Goal: Task Accomplishment & Management: Complete application form

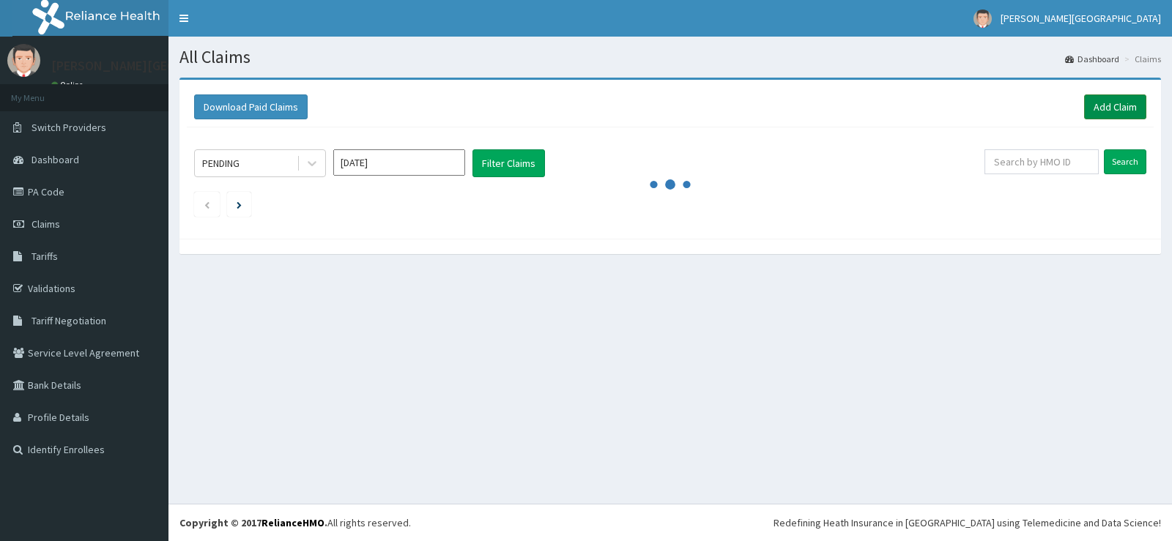
click at [1109, 100] on link "Add Claim" at bounding box center [1115, 106] width 62 height 25
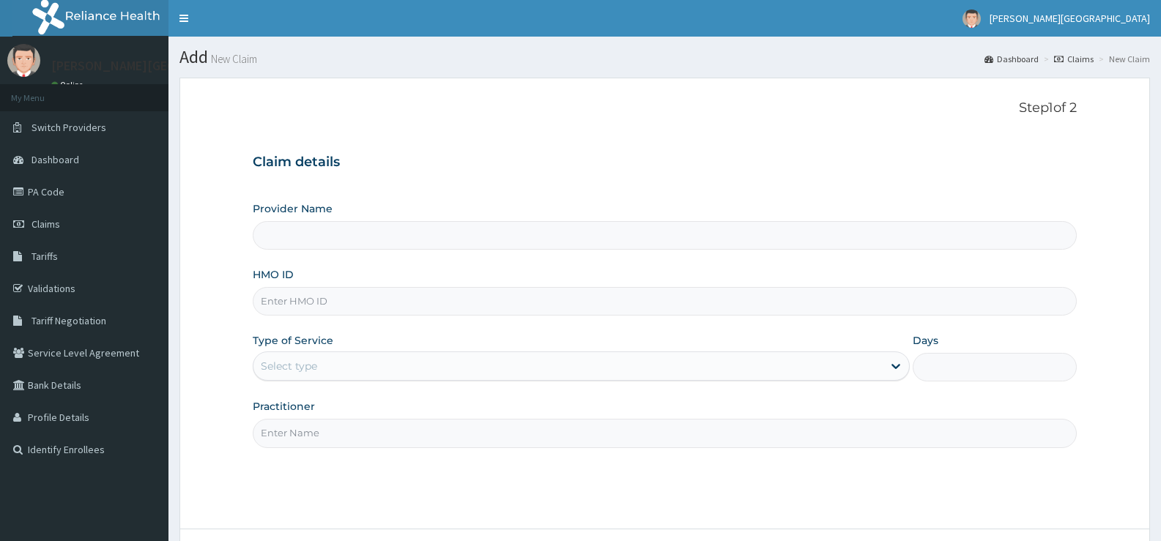
type input "[PERSON_NAME][GEOGRAPHIC_DATA]"
click at [475, 302] on input "HMO ID" at bounding box center [665, 301] width 824 height 29
paste input "EKI/10162/C"
type input "EKI/10162/C"
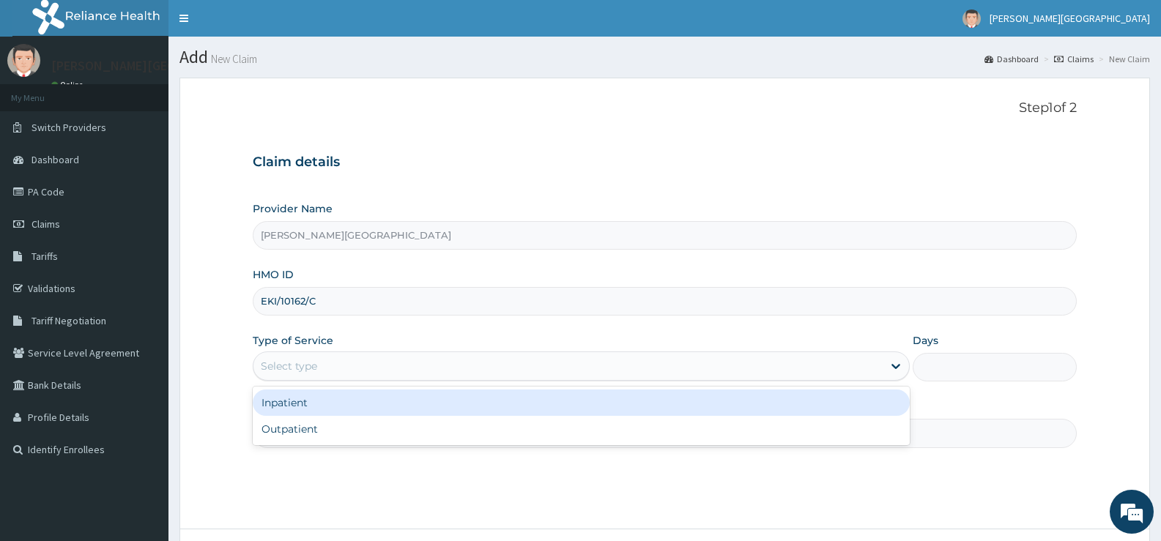
click at [414, 370] on div "Select type" at bounding box center [567, 365] width 628 height 23
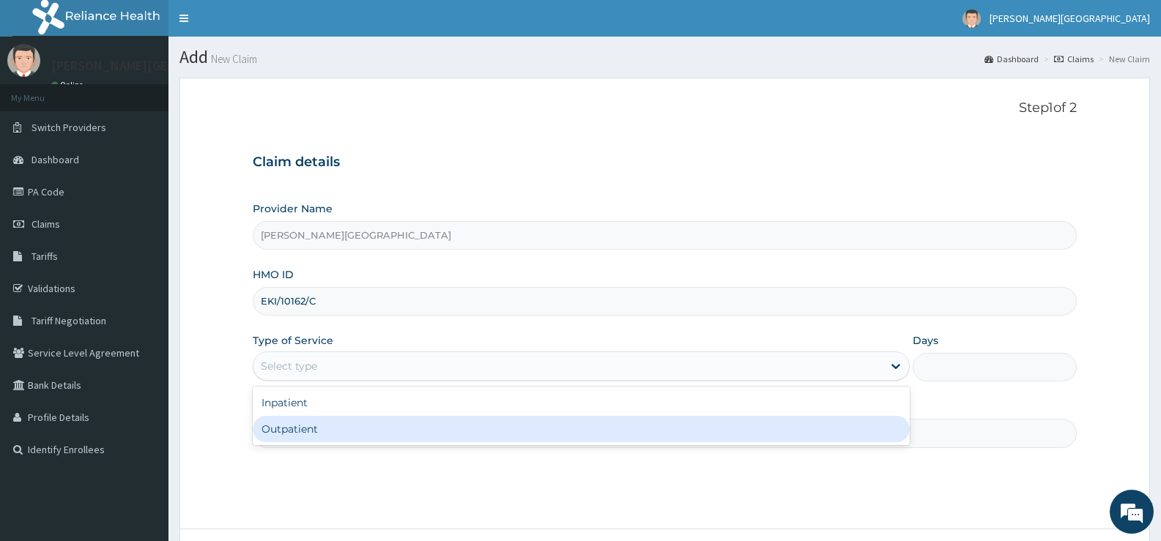
click at [400, 420] on div "Outpatient" at bounding box center [581, 429] width 656 height 26
type input "1"
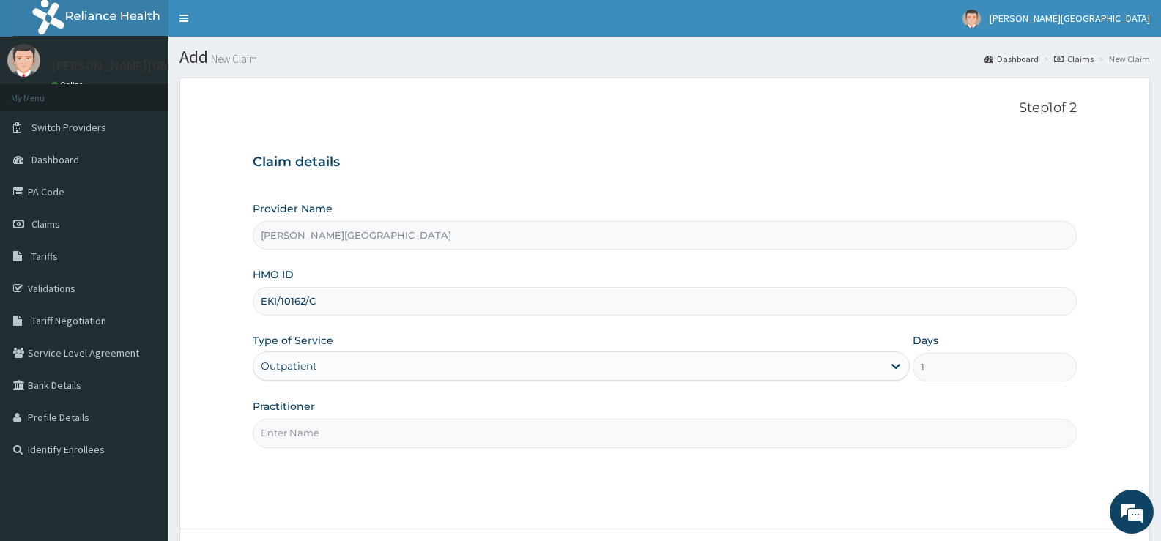
click at [458, 439] on input "Practitioner" at bounding box center [665, 433] width 824 height 29
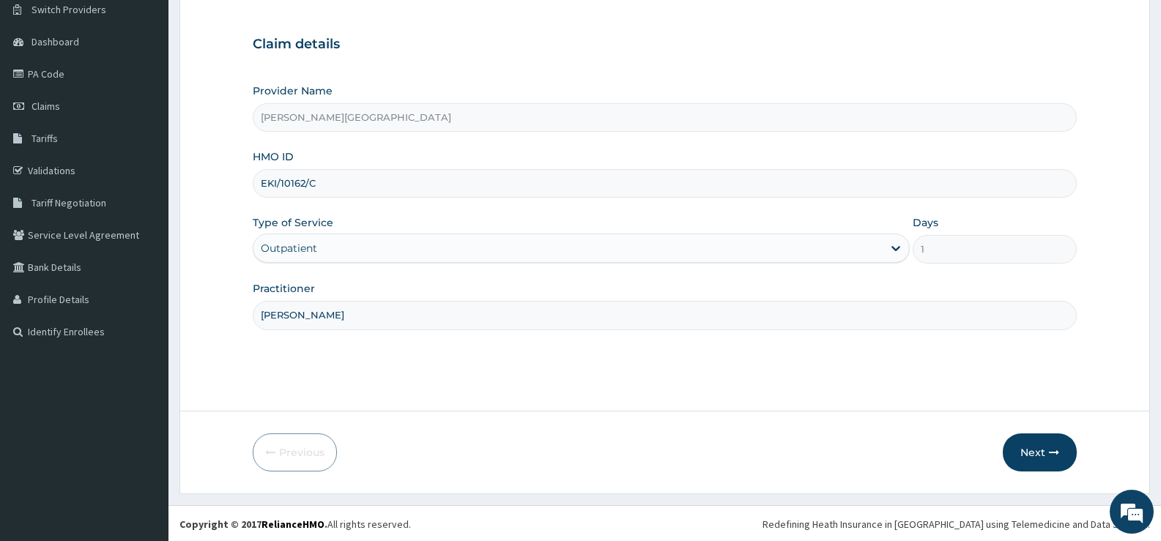
scroll to position [119, 0]
type input "[PERSON_NAME]"
click at [1046, 445] on button "Next" at bounding box center [1039, 451] width 74 height 38
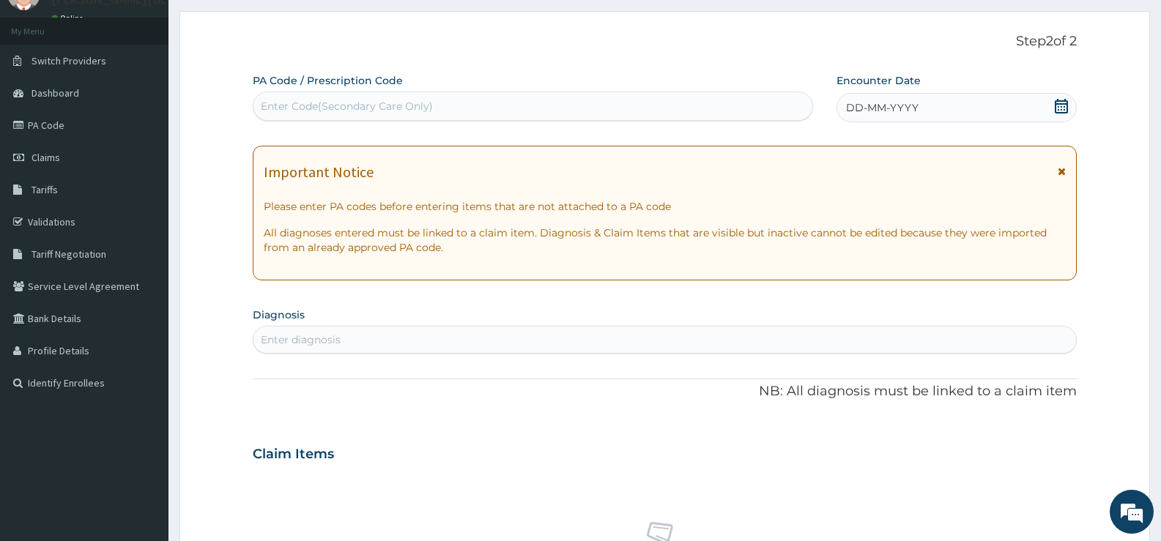
scroll to position [0, 0]
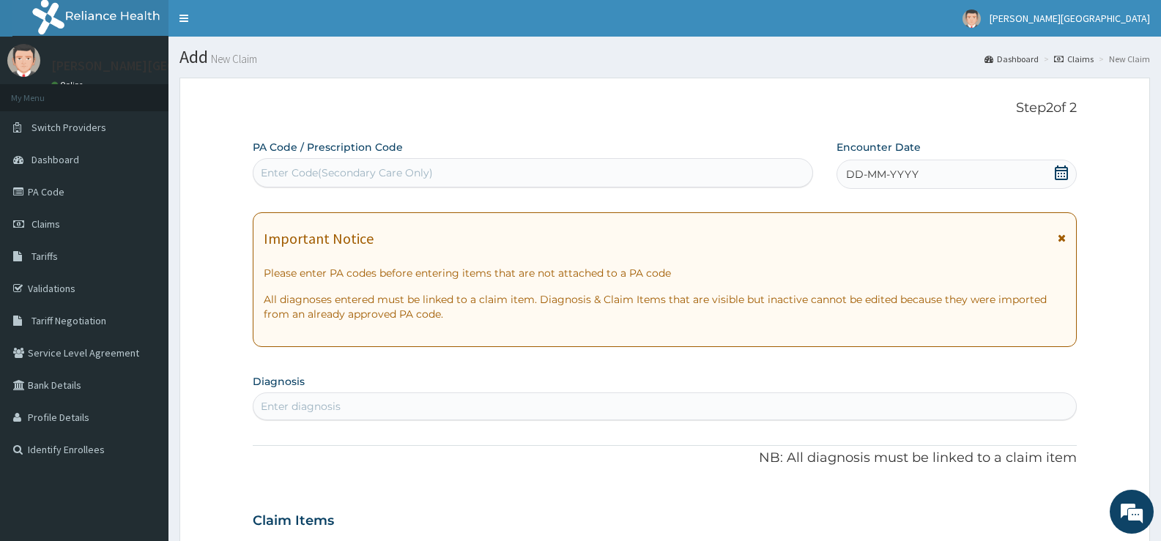
click at [454, 164] on div "Enter Code(Secondary Care Only)" at bounding box center [532, 172] width 559 height 23
type input "PA/1912A8"
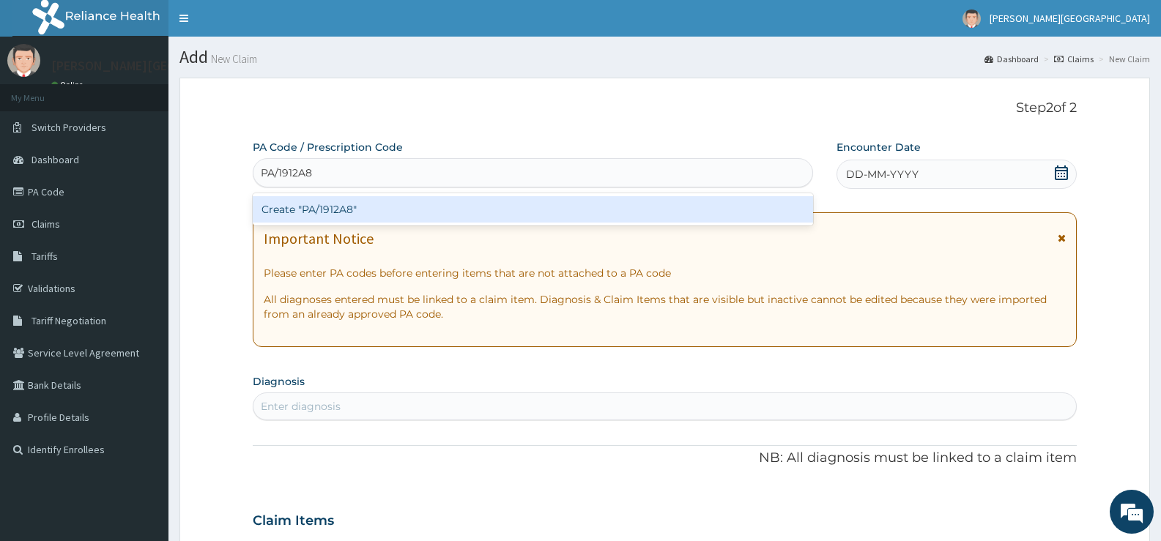
click at [545, 209] on div "Create "PA/1912A8"" at bounding box center [533, 209] width 560 height 26
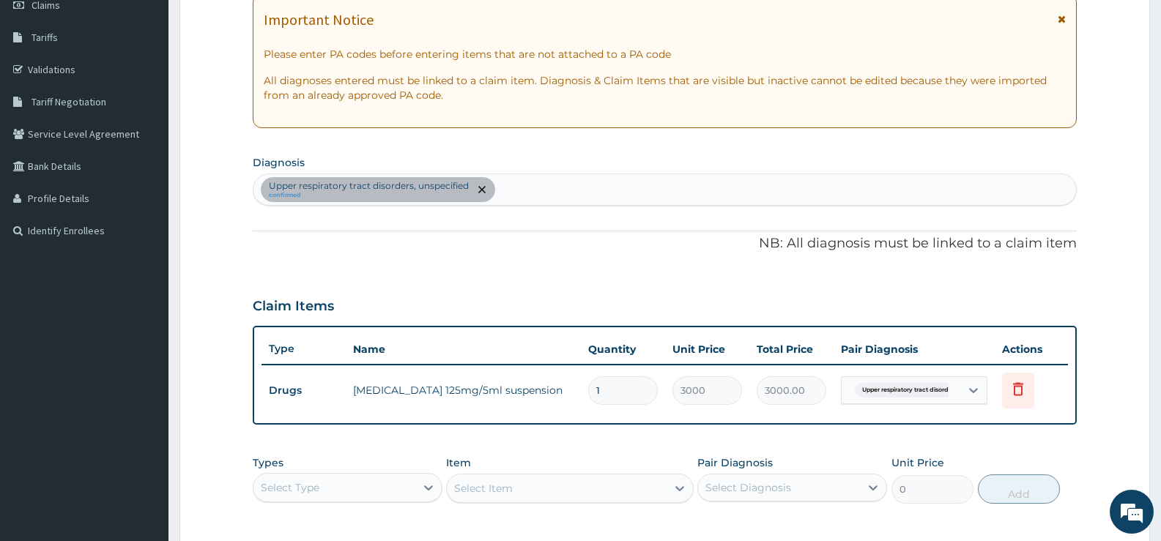
scroll to position [266, 0]
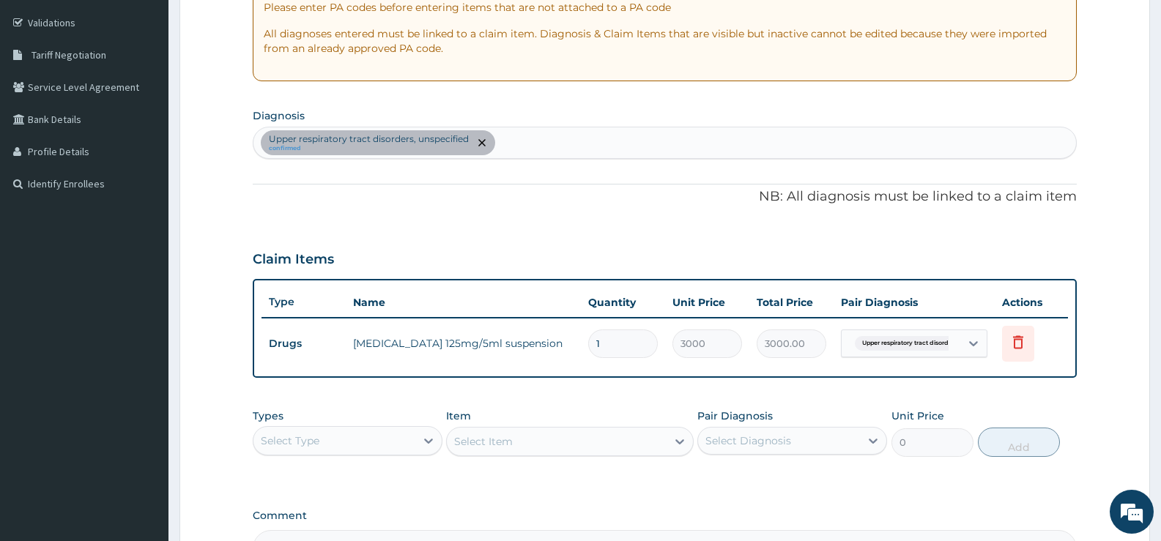
click at [558, 140] on div "Upper respiratory tract disorders, unspecified confirmed" at bounding box center [664, 142] width 822 height 31
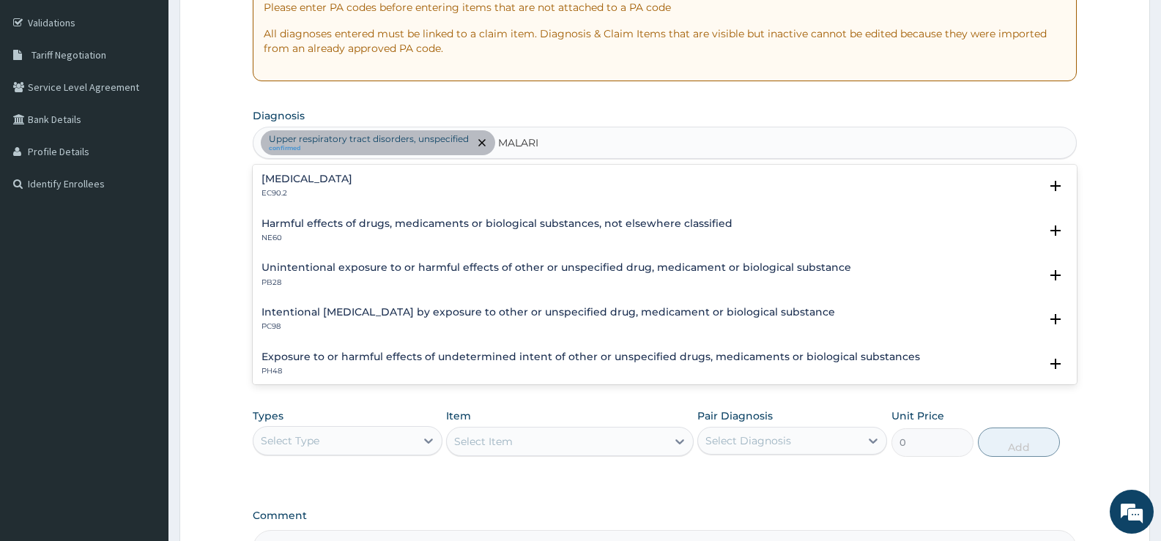
type input "[MEDICAL_DATA]"
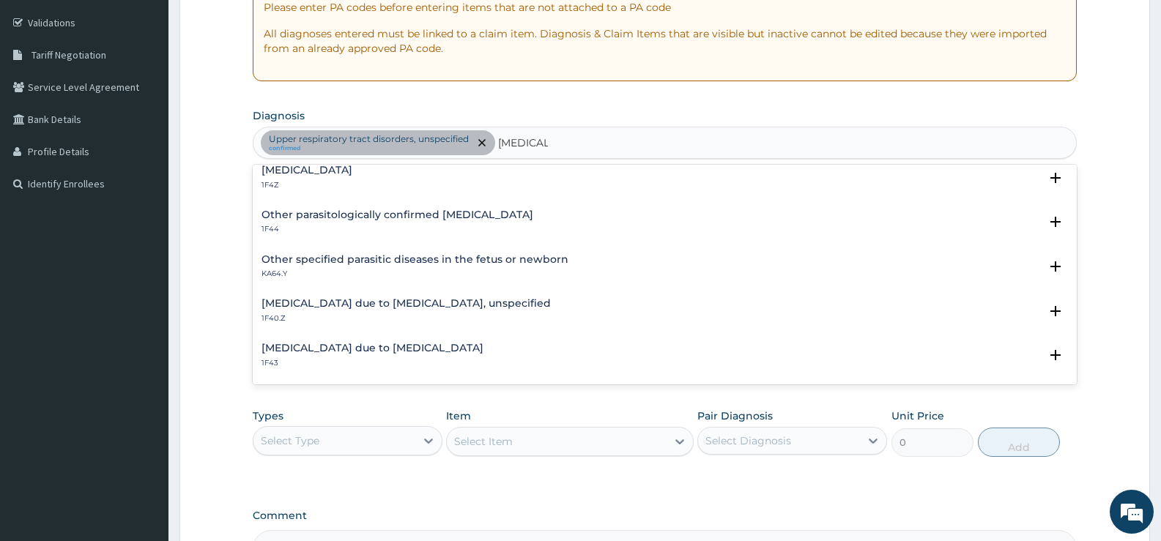
click at [381, 181] on div "[MEDICAL_DATA] 1F4Z" at bounding box center [664, 178] width 806 height 26
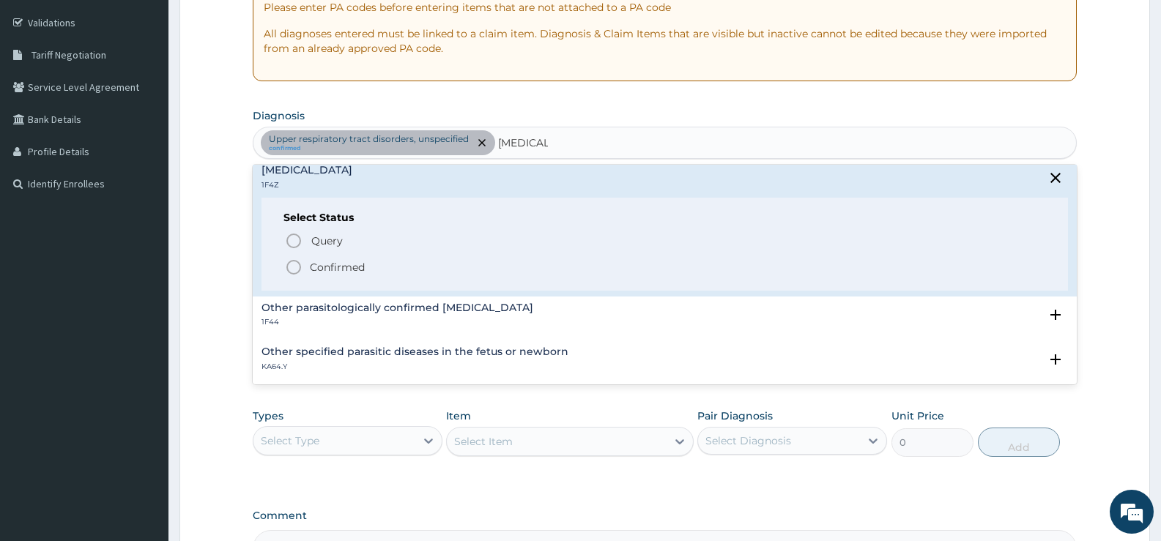
click at [291, 266] on icon "status option filled" at bounding box center [294, 267] width 18 height 18
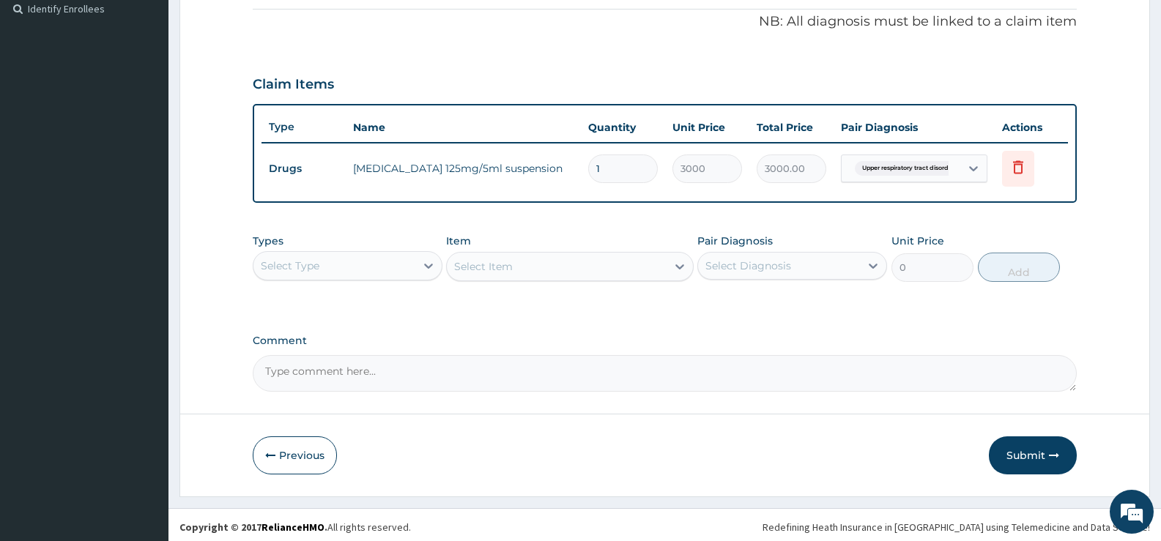
scroll to position [445, 0]
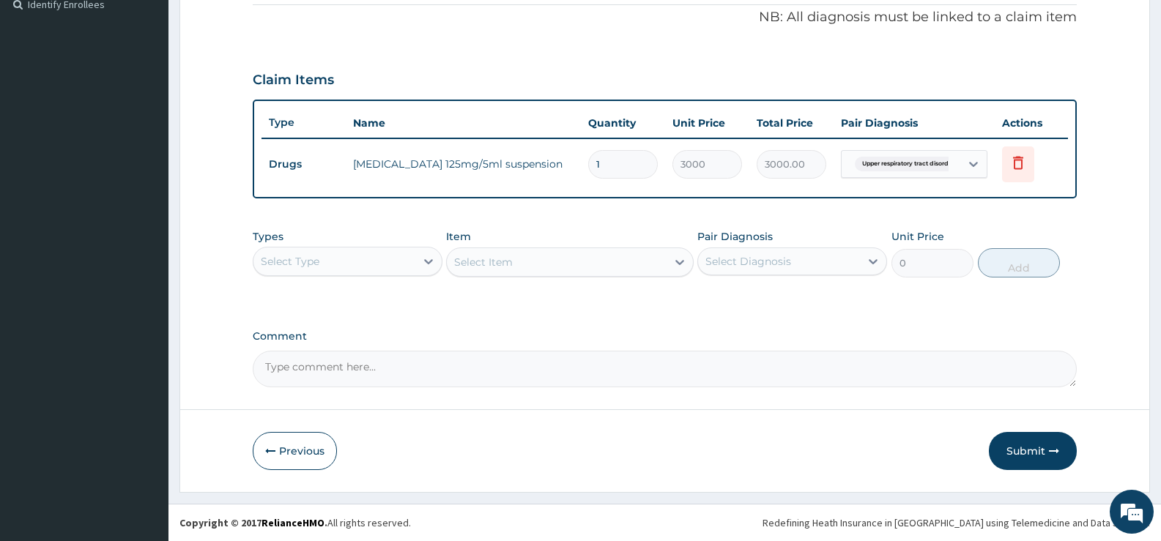
click at [365, 261] on div "Select Type" at bounding box center [334, 261] width 162 height 23
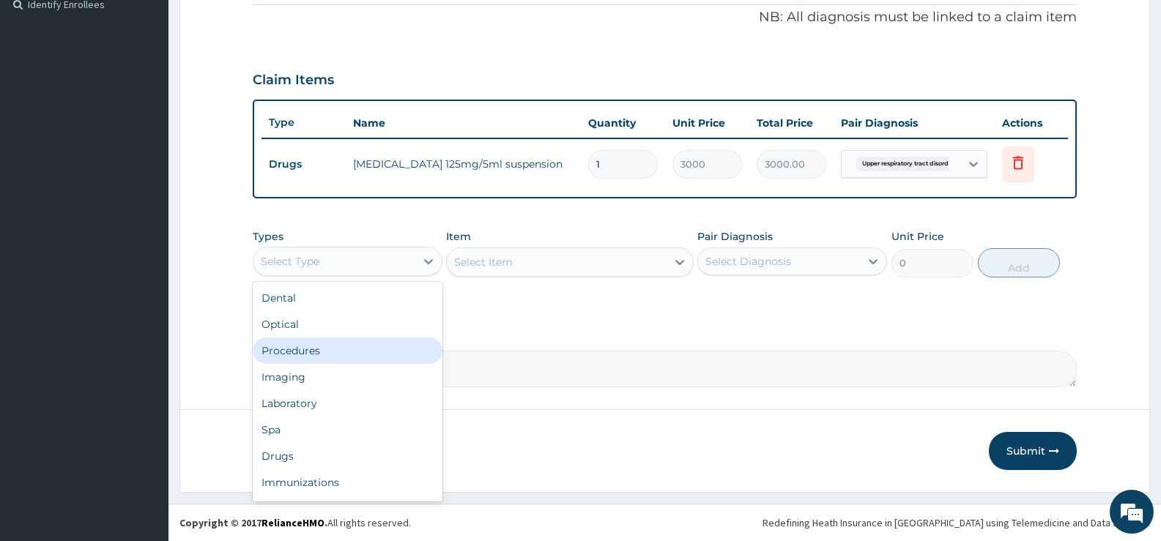
drag, startPoint x: 349, startPoint y: 349, endPoint x: 438, endPoint y: 277, distance: 115.0
click at [349, 348] on div "Procedures" at bounding box center [348, 351] width 190 height 26
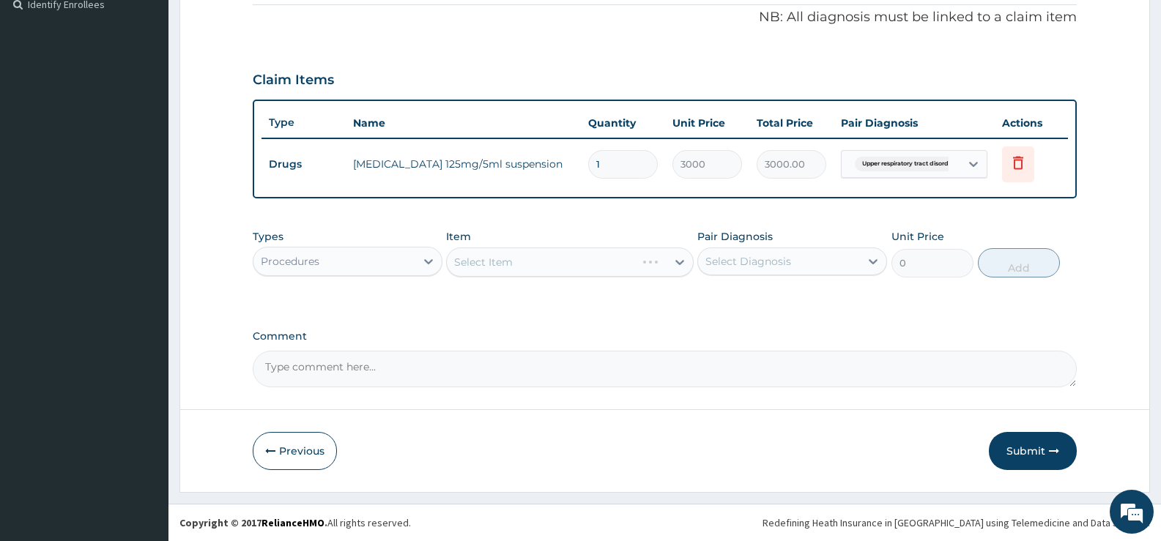
click at [502, 265] on div "Select Item" at bounding box center [569, 261] width 247 height 29
click at [541, 264] on div "Select Item" at bounding box center [569, 261] width 247 height 29
click at [506, 268] on div "Select Item" at bounding box center [483, 262] width 59 height 15
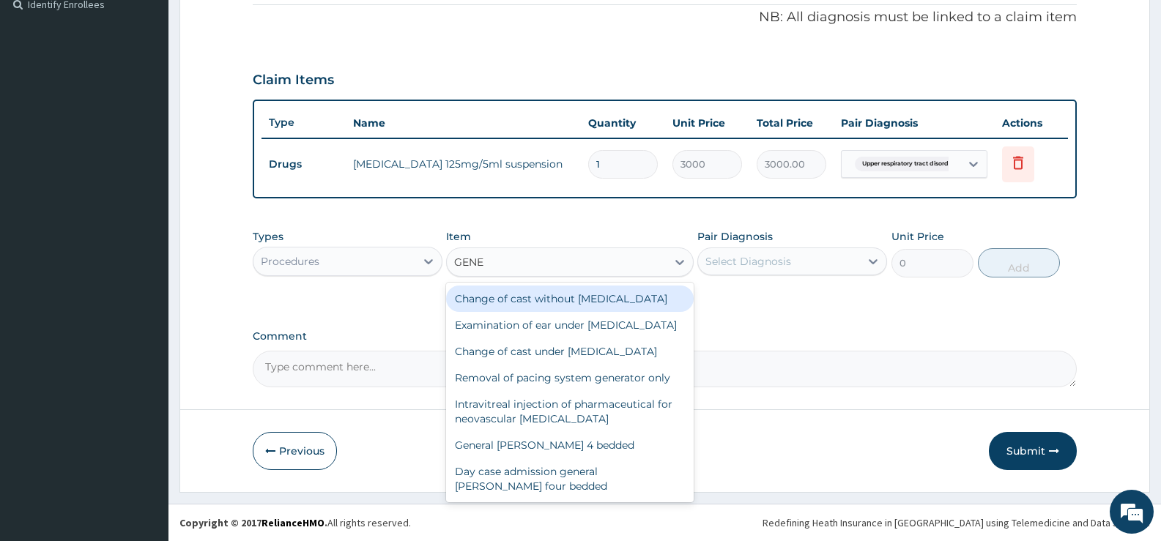
type input "GENER"
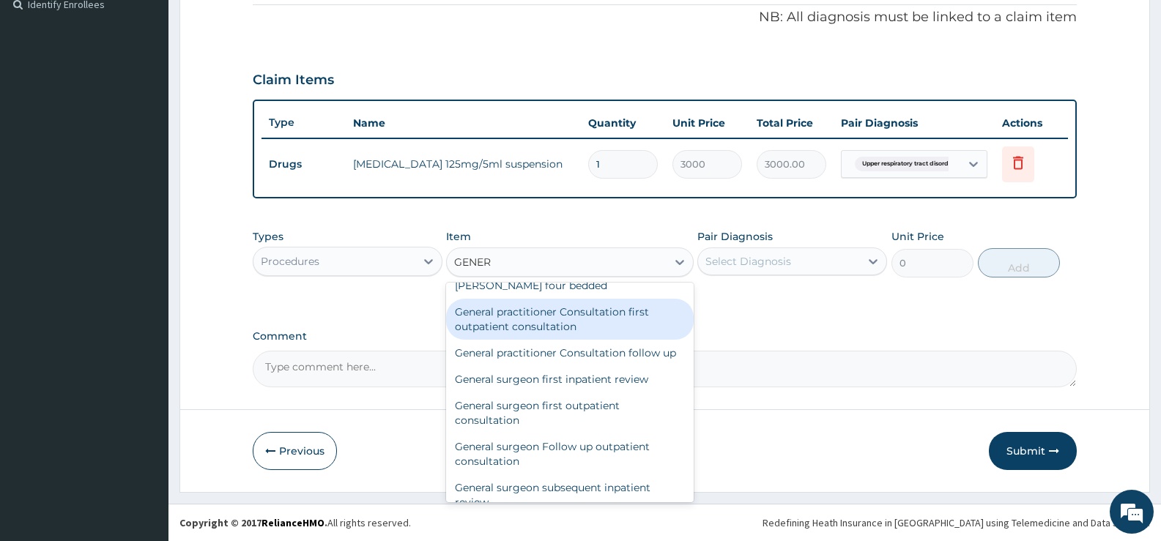
scroll to position [220, 0]
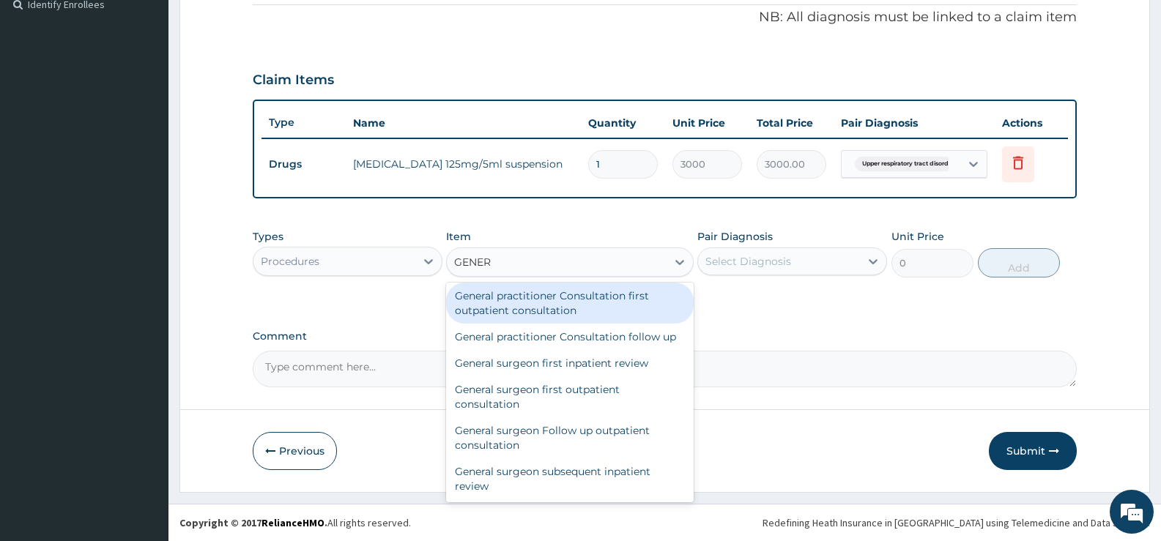
click at [590, 324] on div "General practitioner Consultation first outpatient consultation" at bounding box center [569, 303] width 247 height 41
type input "2400"
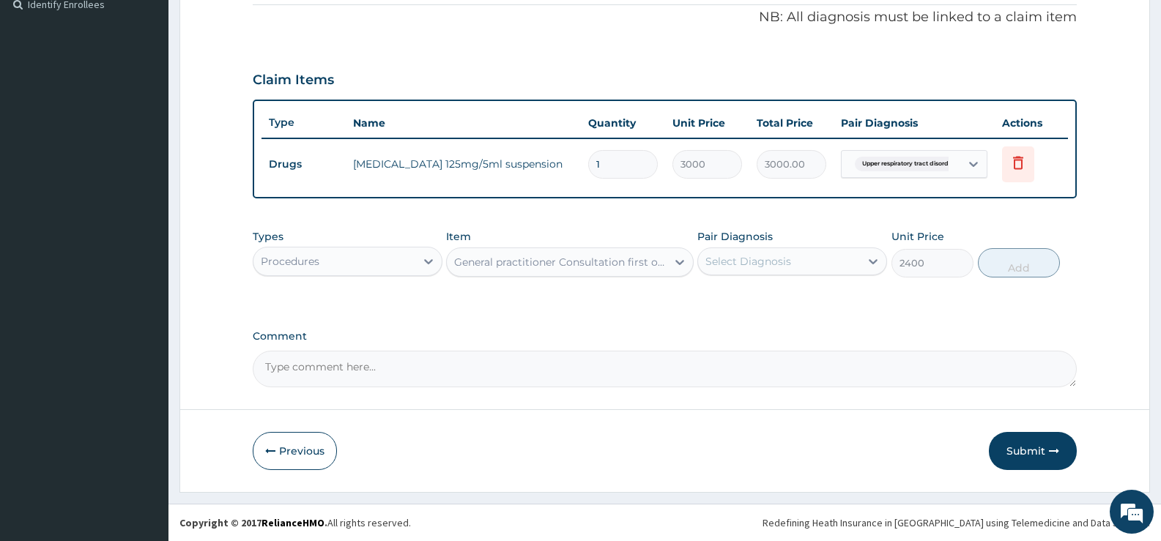
click at [750, 256] on div "Select Diagnosis" at bounding box center [748, 261] width 86 height 15
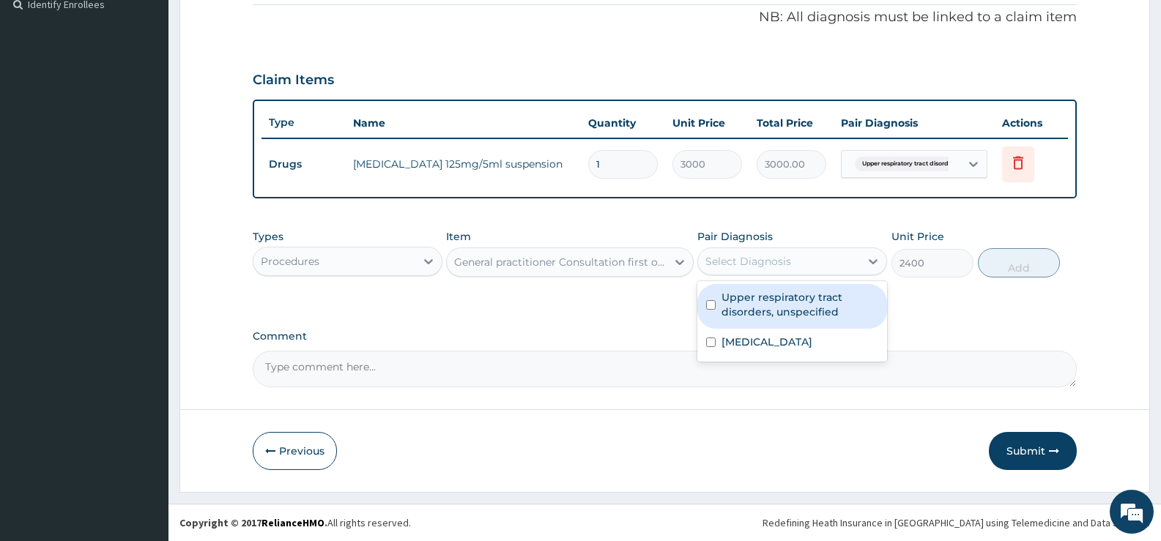
click at [714, 305] on input "checkbox" at bounding box center [711, 305] width 10 height 10
checkbox input "true"
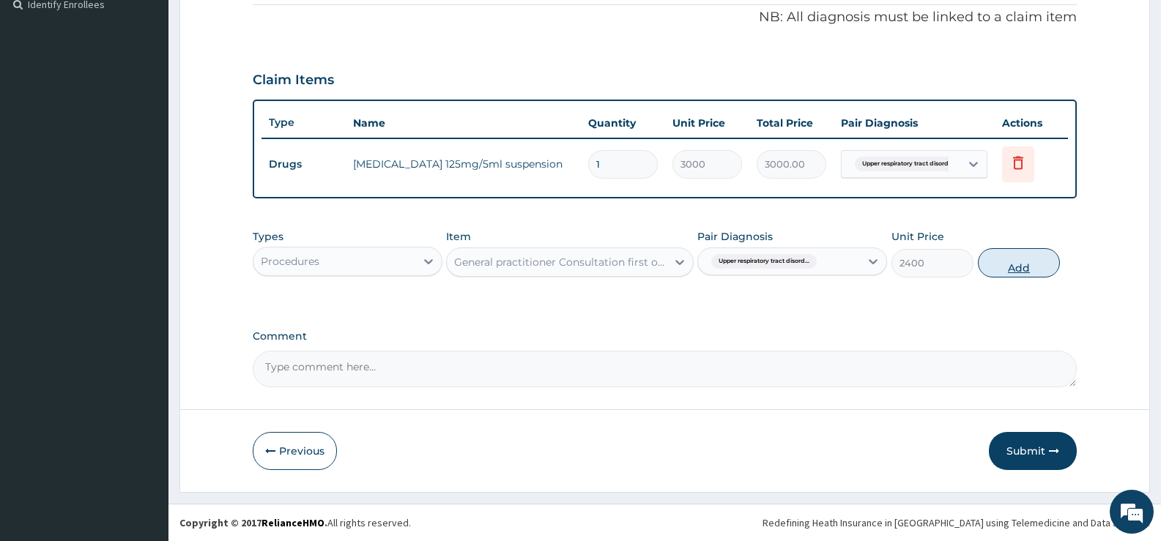
click at [1009, 267] on button "Add" at bounding box center [1019, 262] width 82 height 29
type input "0"
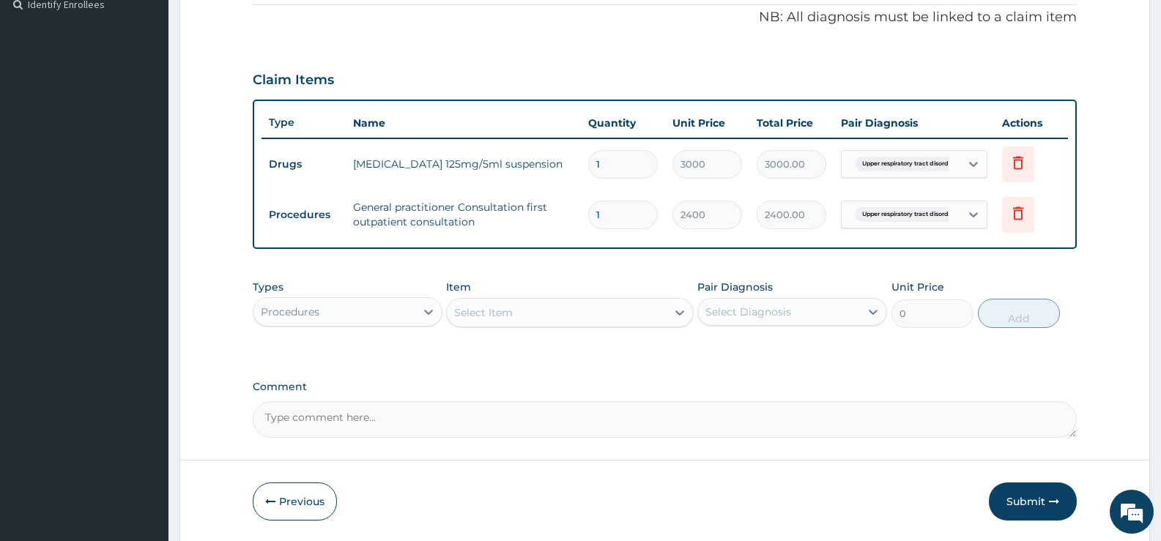
click at [395, 306] on div "Procedures" at bounding box center [334, 311] width 162 height 23
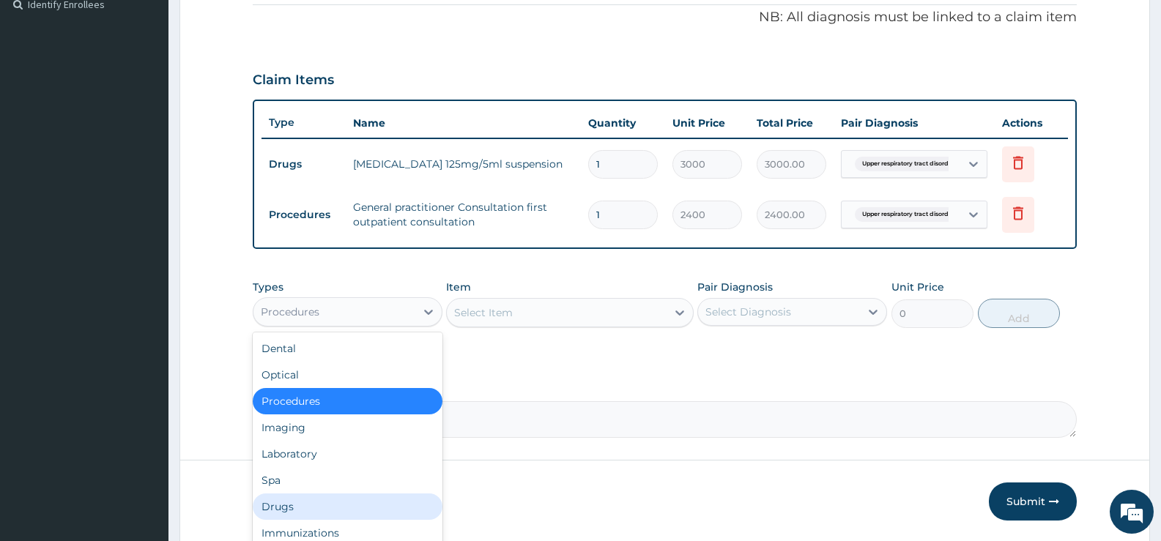
click at [324, 502] on div "Drugs" at bounding box center [348, 507] width 190 height 26
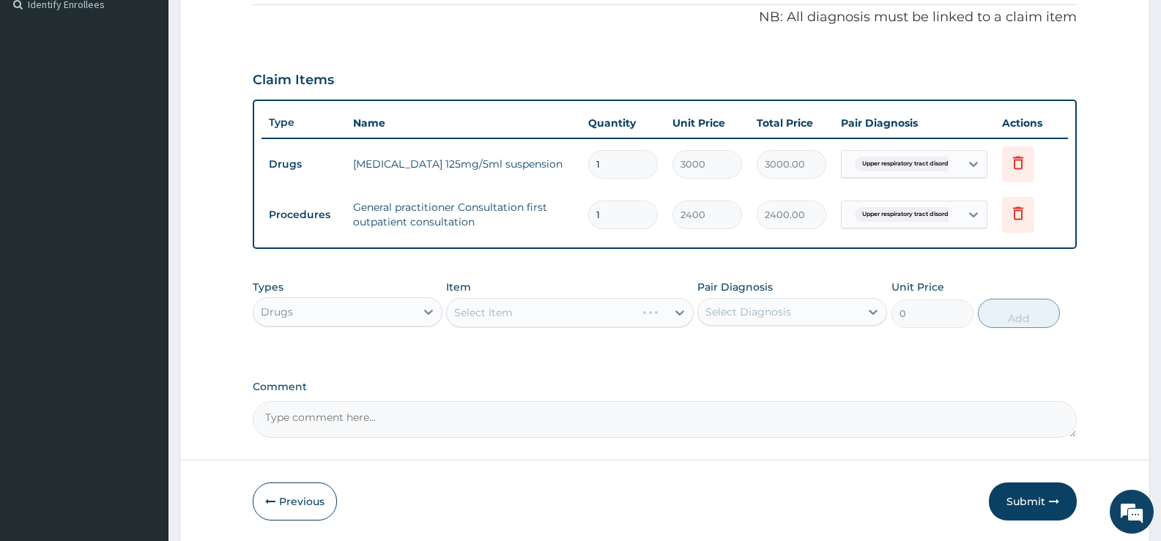
click at [530, 301] on div "Select Item" at bounding box center [569, 312] width 247 height 29
click at [525, 313] on div "Select Item" at bounding box center [569, 312] width 247 height 29
click at [504, 313] on div "Select Item" at bounding box center [483, 312] width 59 height 15
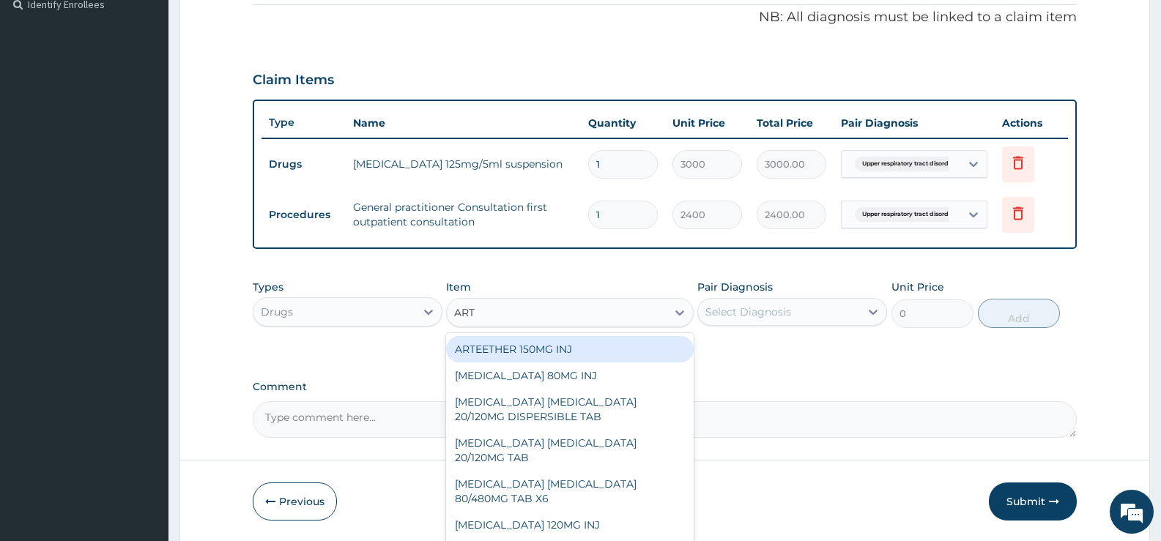
type input "ARTE"
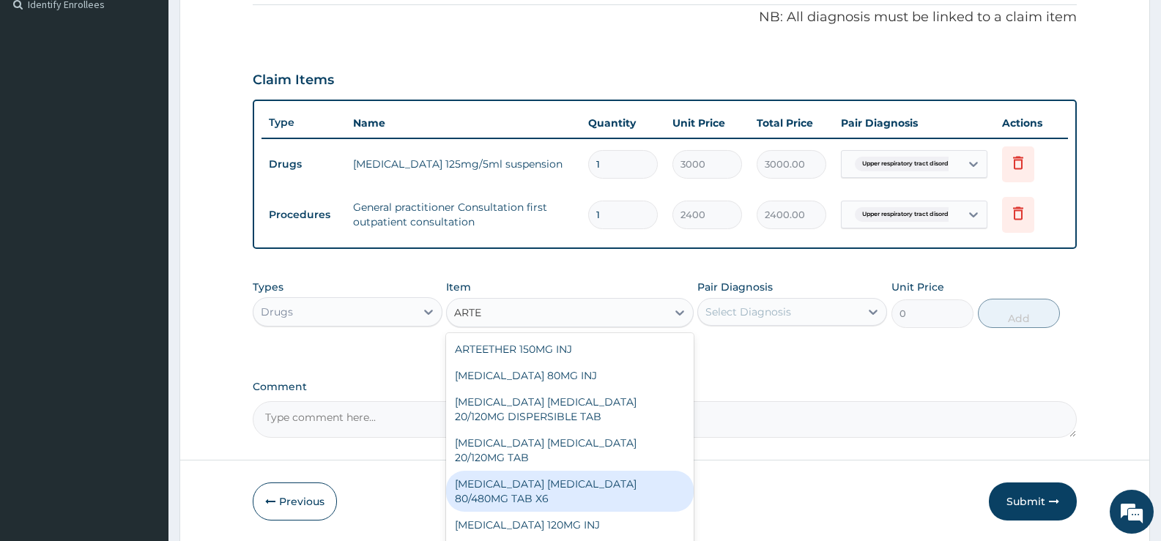
drag, startPoint x: 613, startPoint y: 492, endPoint x: 646, endPoint y: 433, distance: 67.2
click at [611, 492] on div "[MEDICAL_DATA] [MEDICAL_DATA] 80/480MG TAB X6" at bounding box center [569, 491] width 247 height 41
type input "196.875"
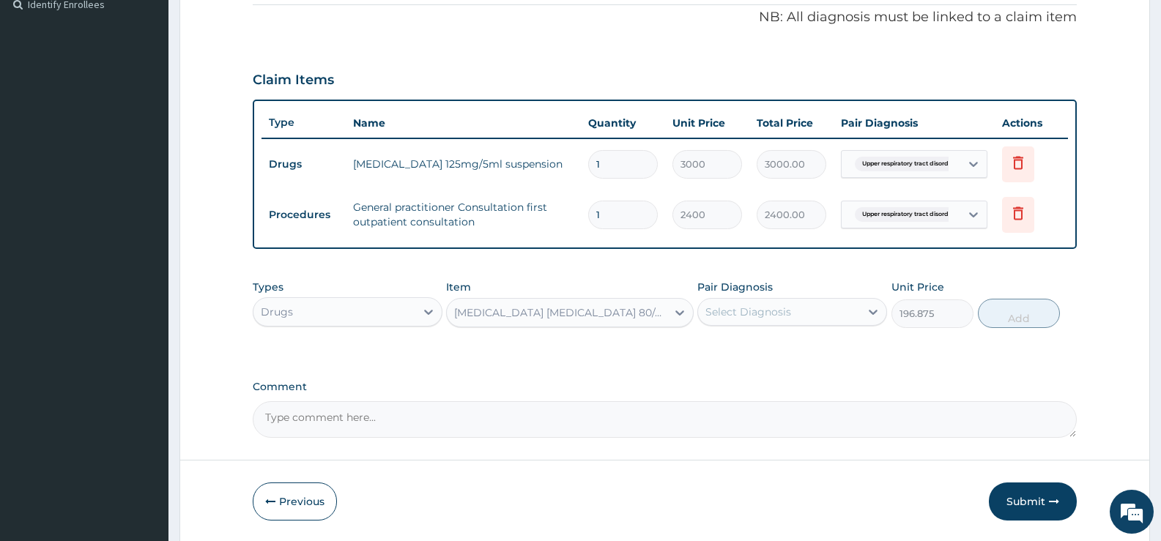
click at [794, 305] on div "Select Diagnosis" at bounding box center [779, 311] width 162 height 23
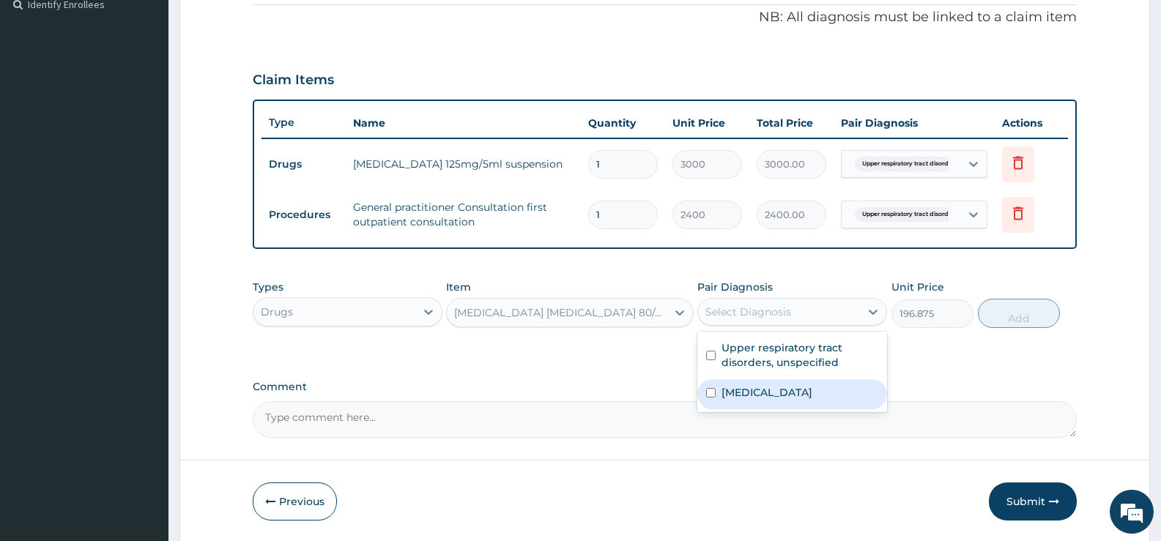
click at [713, 390] on input "checkbox" at bounding box center [711, 393] width 10 height 10
checkbox input "true"
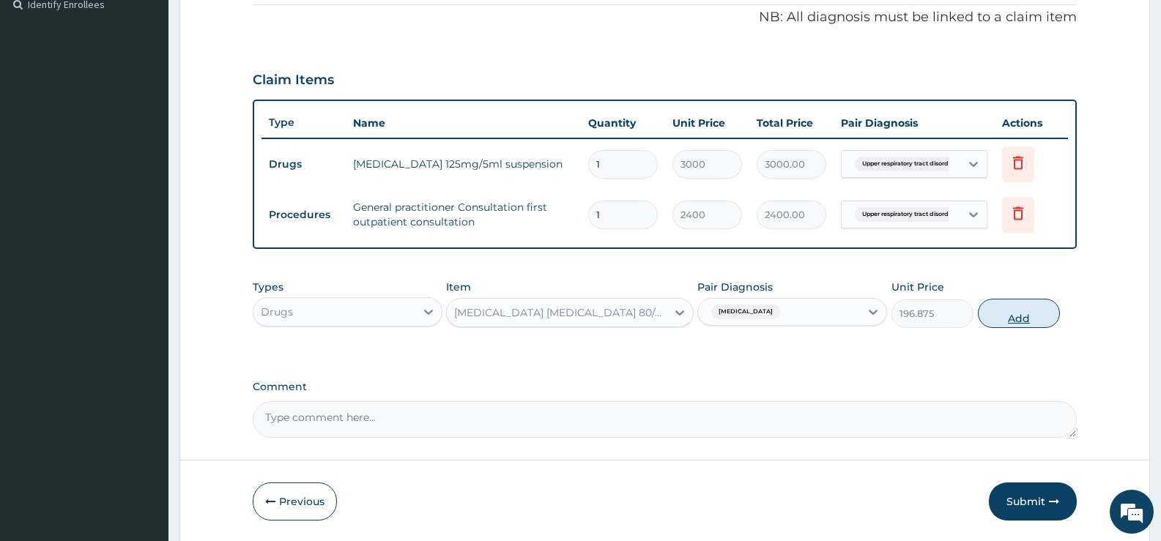
click at [1016, 307] on button "Add" at bounding box center [1019, 313] width 82 height 29
type input "0"
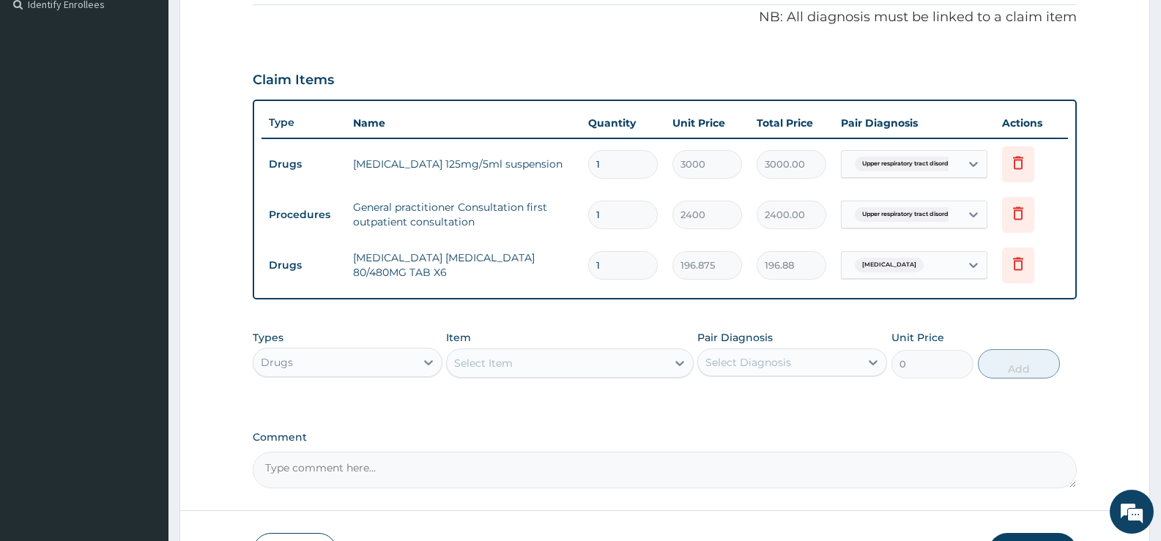
type input "0.00"
type input "6"
type input "1181.25"
type input "6"
click at [521, 362] on div "Select Item" at bounding box center [556, 362] width 219 height 23
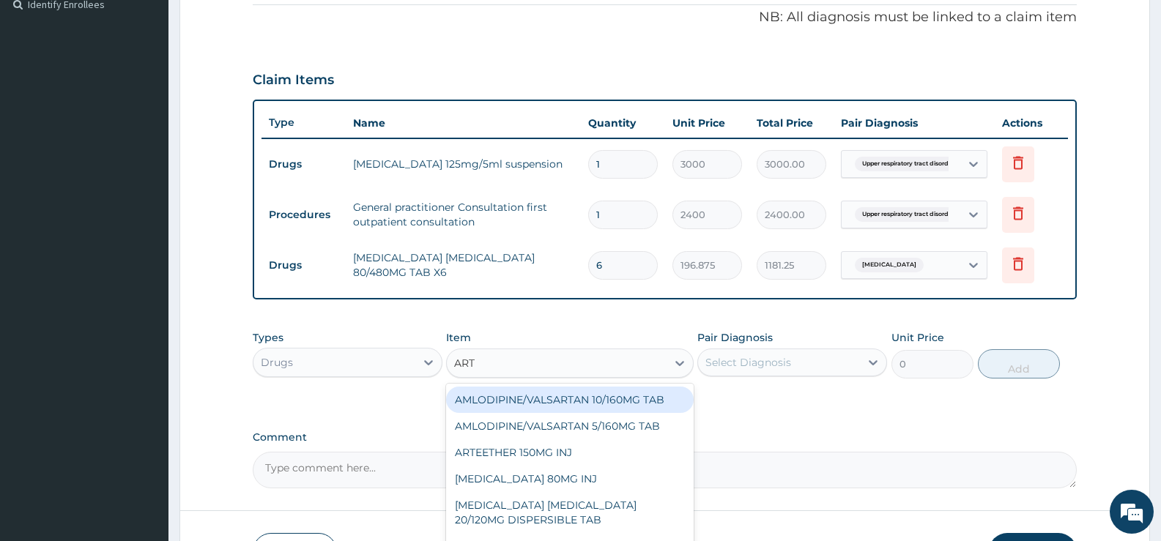
type input "ARTE"
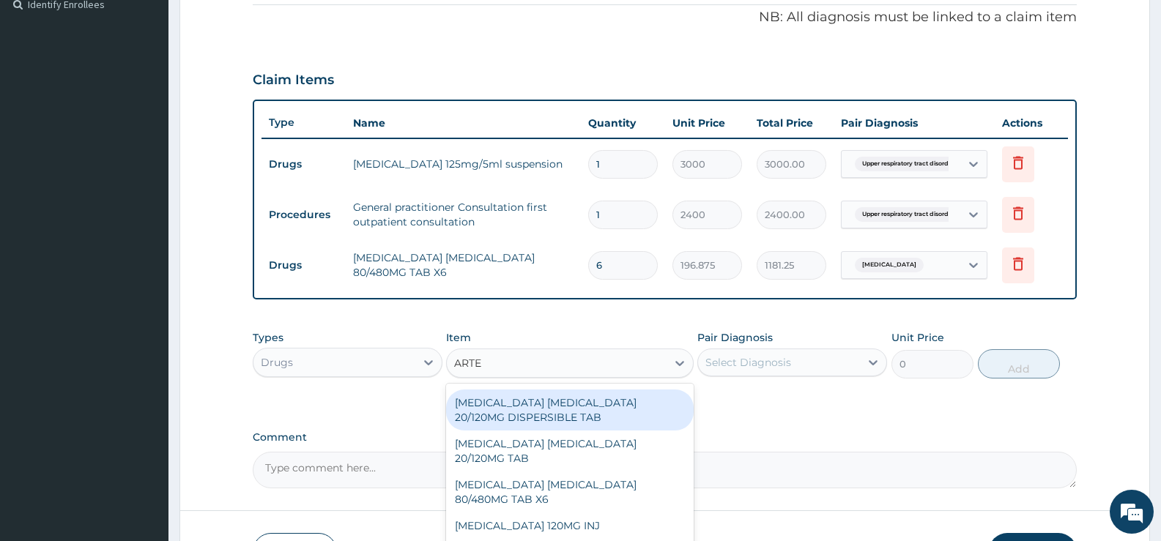
scroll to position [73, 0]
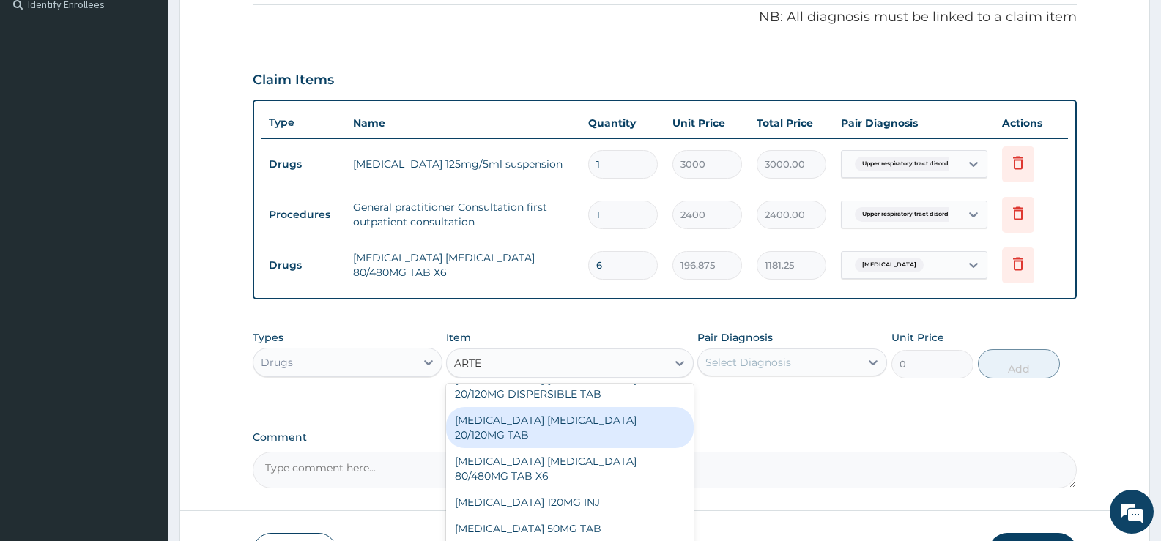
click at [630, 420] on div "[MEDICAL_DATA] [MEDICAL_DATA] 20/120MG TAB" at bounding box center [569, 427] width 247 height 41
type input "63"
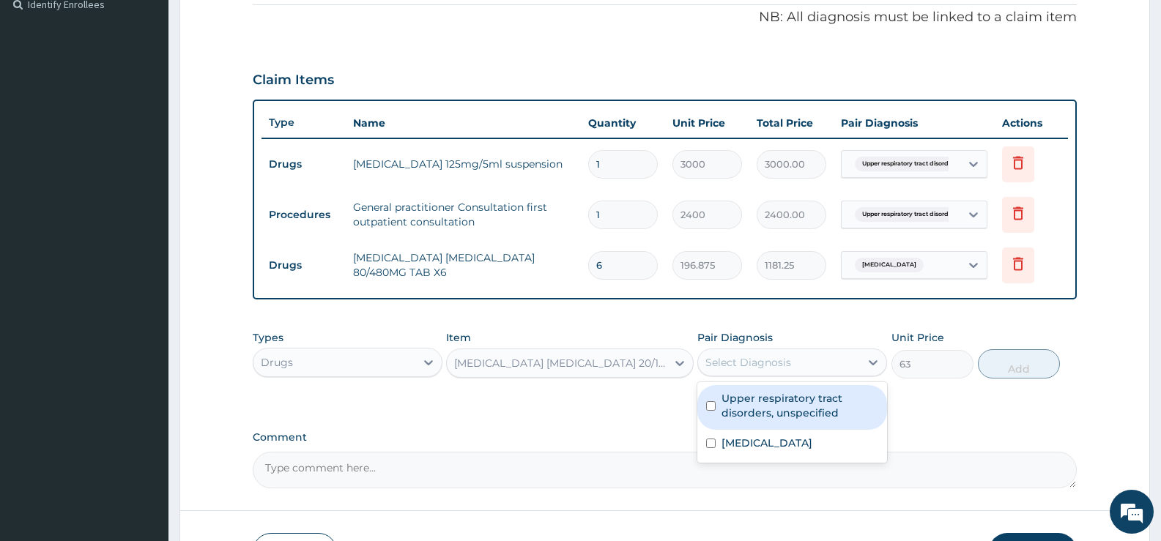
click at [796, 364] on div "Select Diagnosis" at bounding box center [779, 362] width 162 height 23
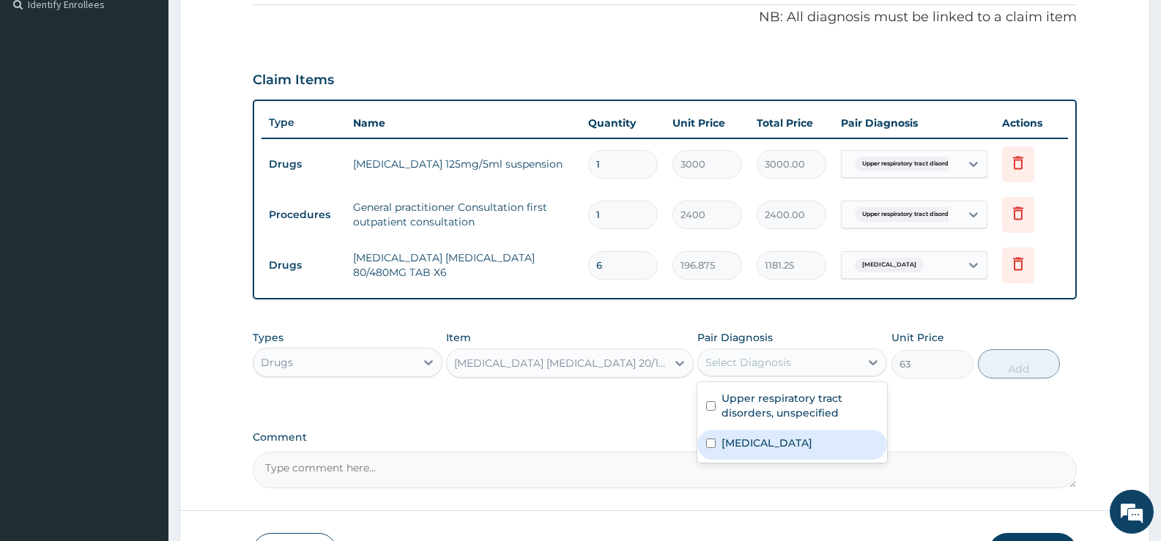
click at [713, 441] on input "checkbox" at bounding box center [711, 444] width 10 height 10
checkbox input "true"
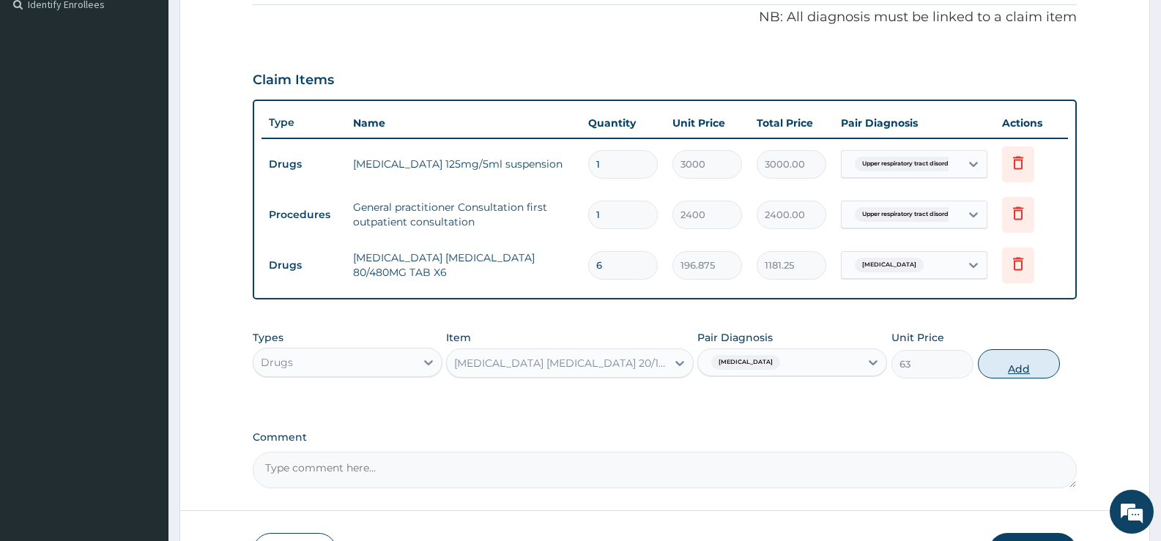
click at [1016, 365] on button "Add" at bounding box center [1019, 363] width 82 height 29
type input "0"
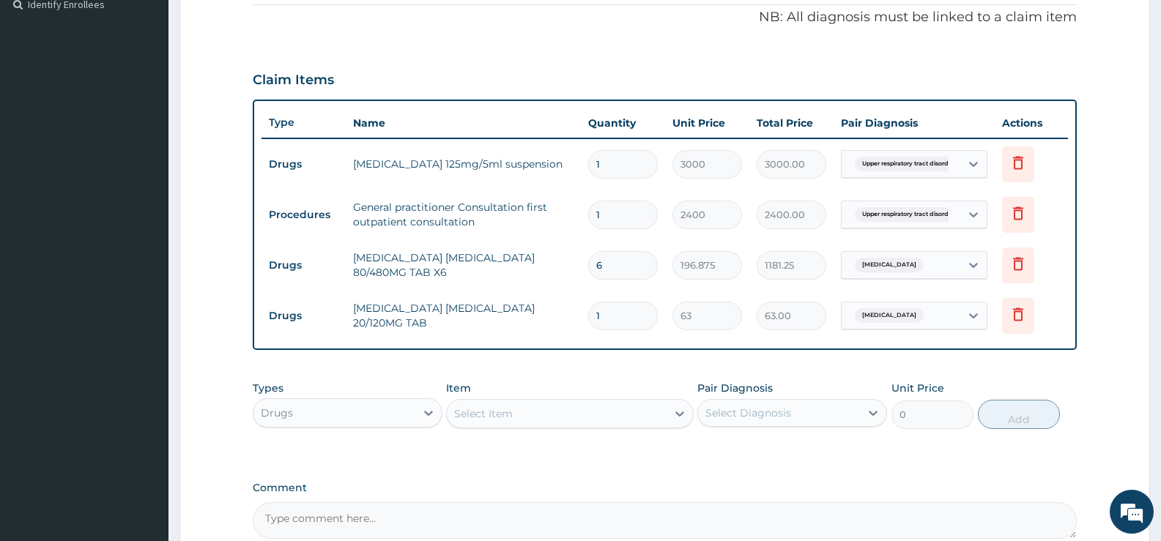
type input "0.00"
type input "6"
type input "378.00"
type input "6"
click at [1024, 261] on icon at bounding box center [1018, 264] width 18 height 18
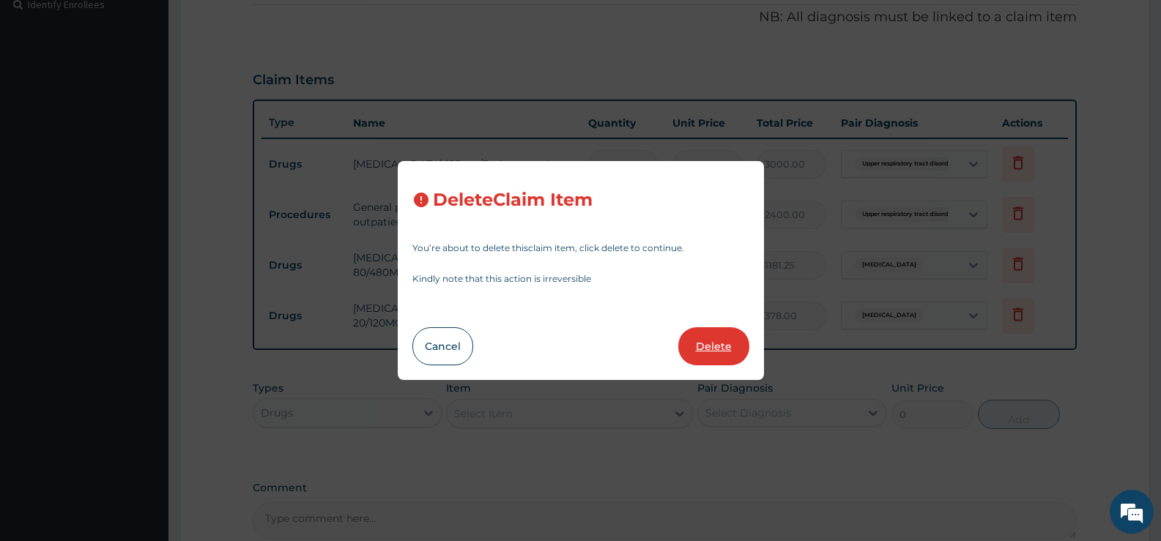
click at [721, 343] on button "Delete" at bounding box center [713, 346] width 71 height 38
type input "63"
type input "378.00"
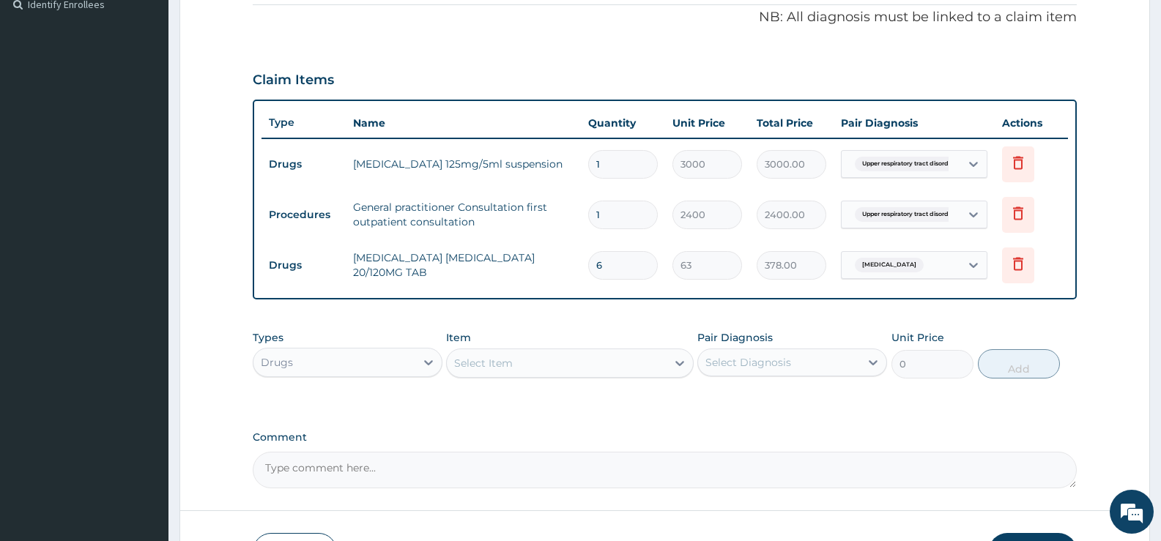
click at [480, 361] on div "Select Item" at bounding box center [483, 363] width 59 height 15
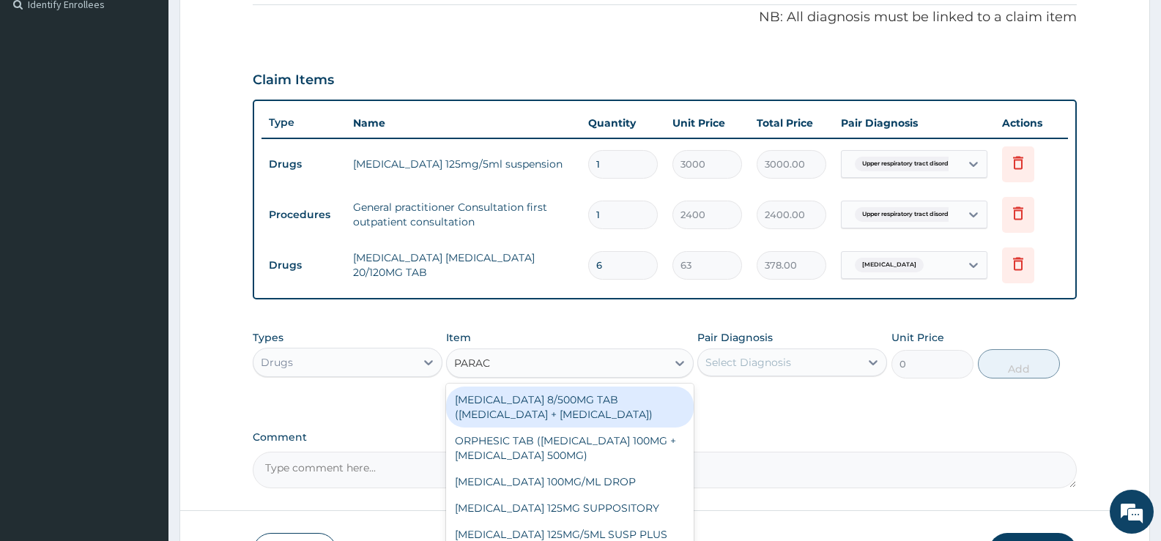
type input "PARACE"
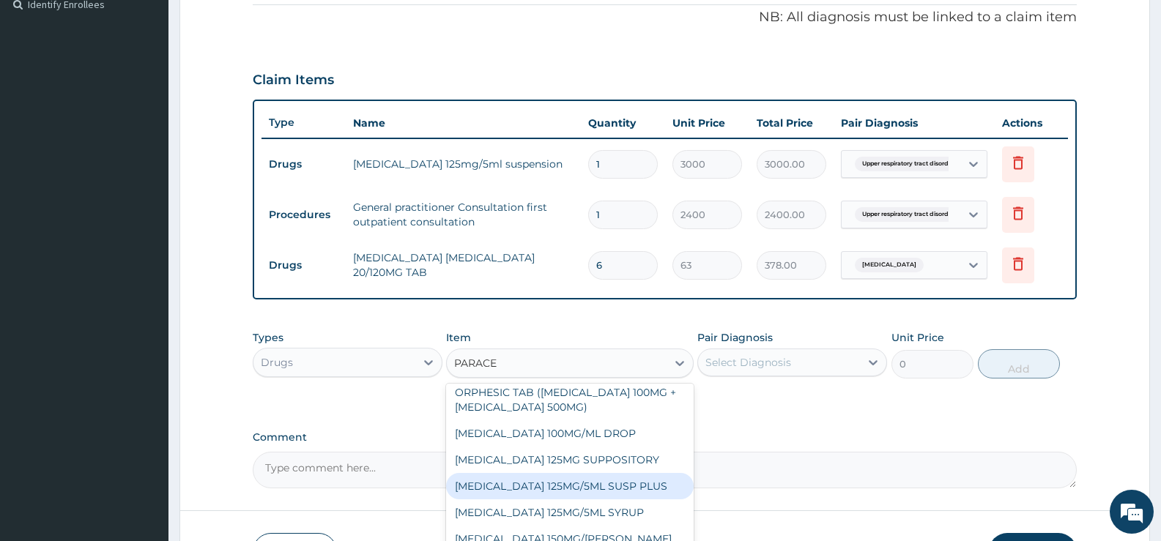
scroll to position [79, 0]
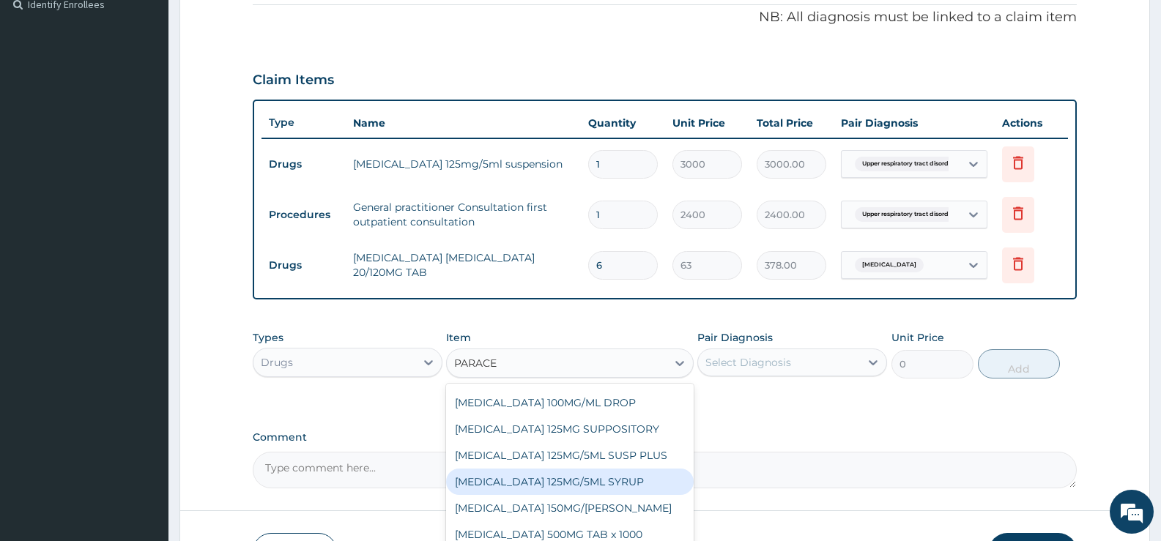
click at [551, 482] on div "[MEDICAL_DATA] 125MG/5ML SYRUP" at bounding box center [569, 482] width 247 height 26
type input "800"
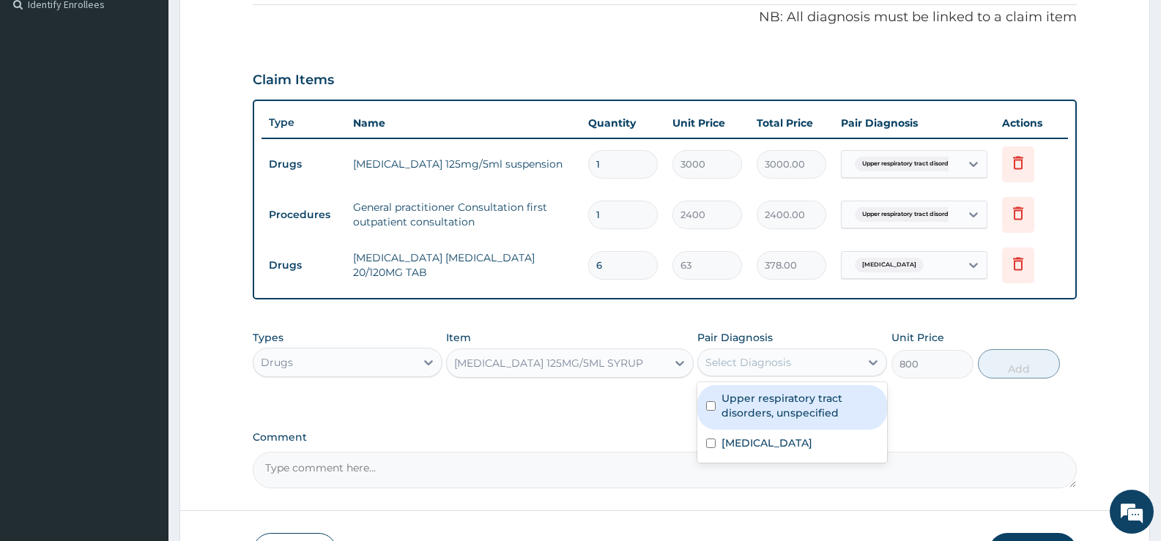
click at [780, 359] on div "Select Diagnosis" at bounding box center [748, 362] width 86 height 15
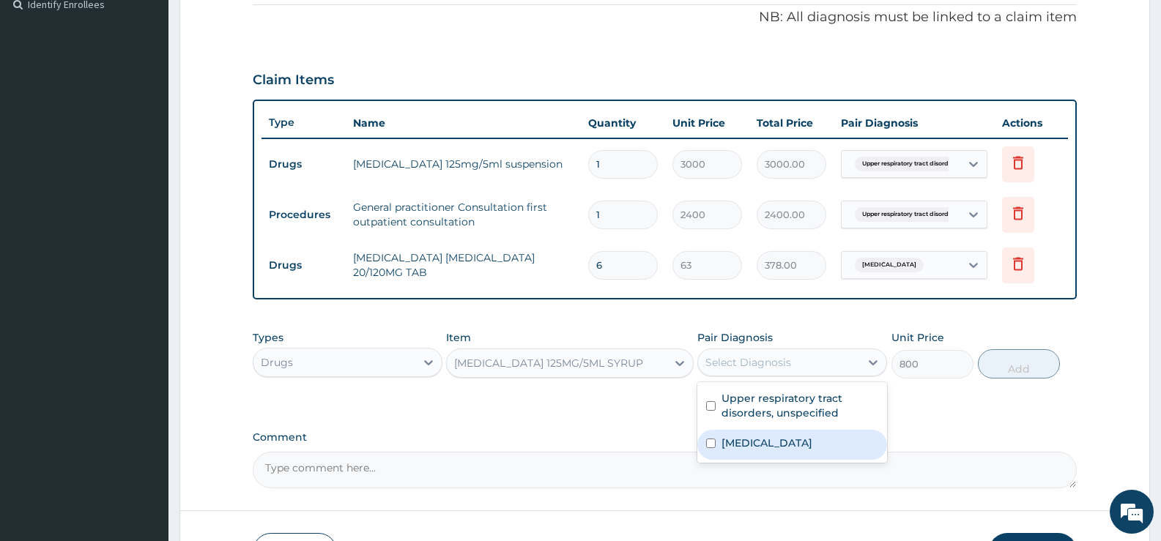
click at [711, 441] on input "checkbox" at bounding box center [711, 444] width 10 height 10
checkbox input "true"
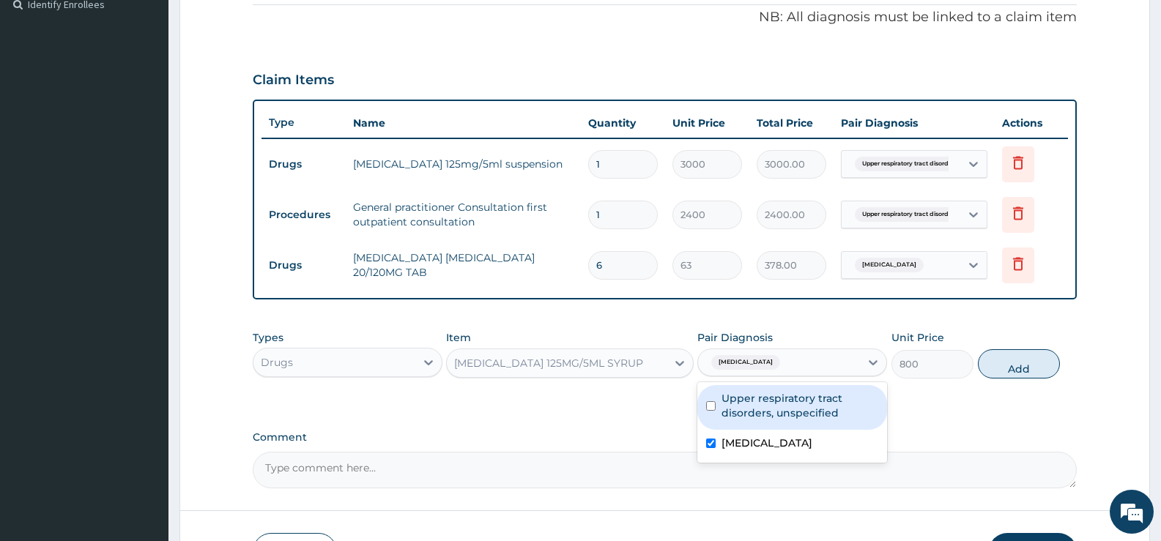
click at [1020, 362] on button "Add" at bounding box center [1019, 363] width 82 height 29
type input "0"
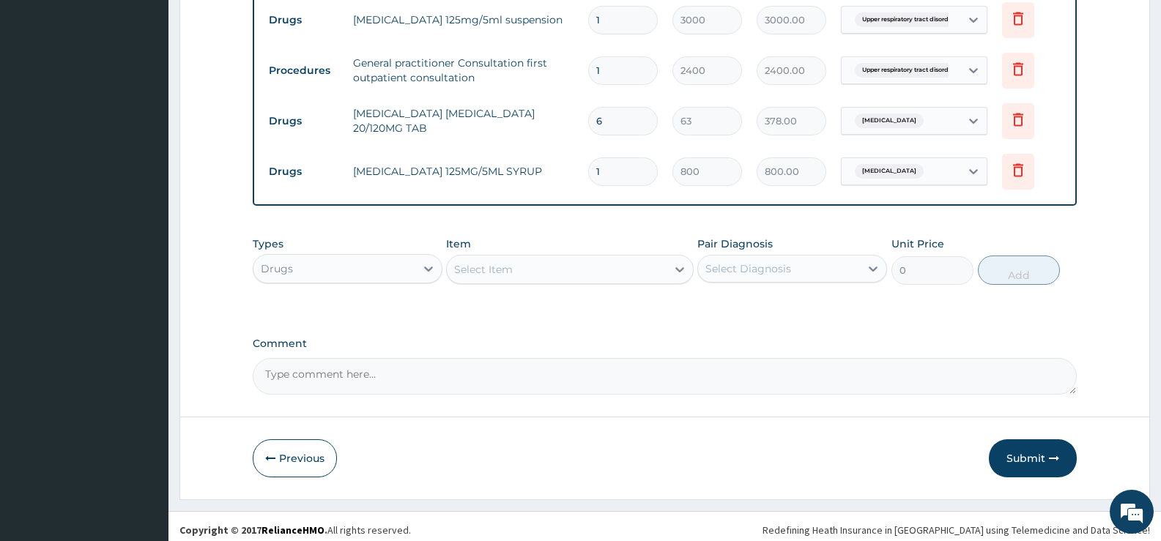
scroll to position [597, 0]
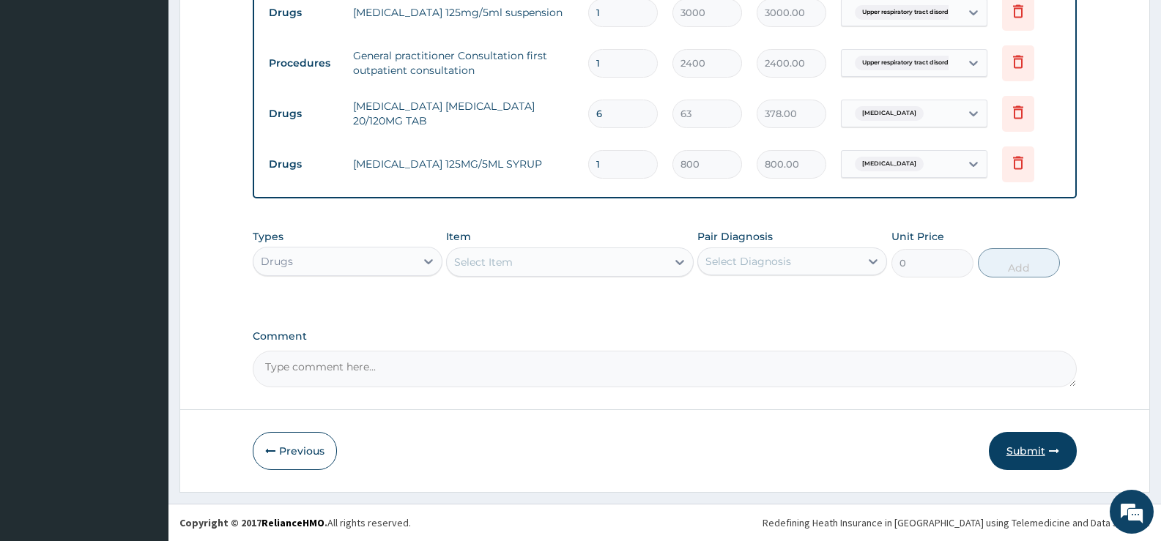
click at [1024, 451] on button "Submit" at bounding box center [1032, 451] width 88 height 38
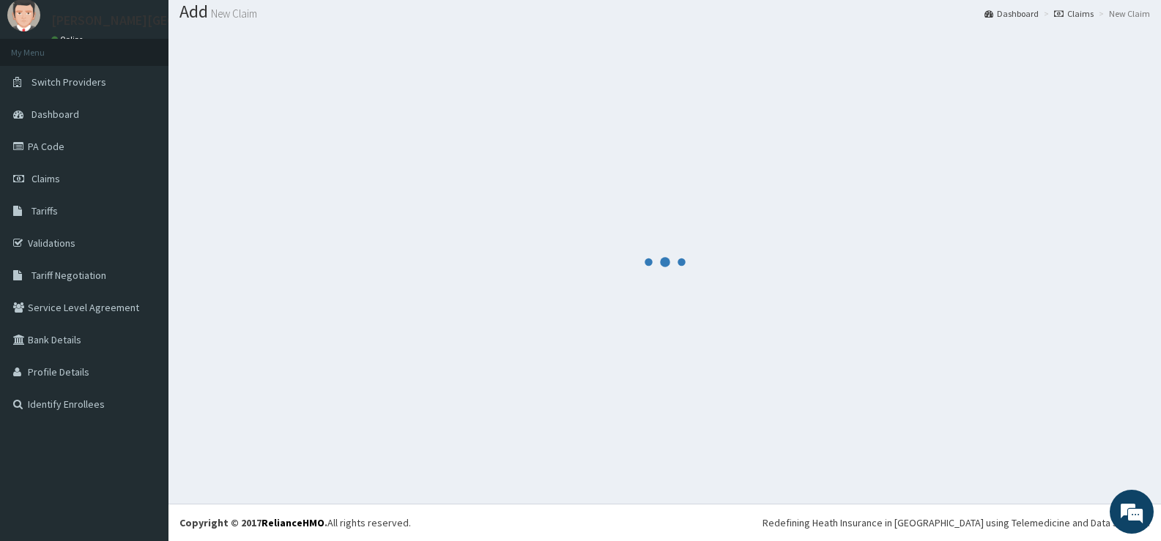
scroll to position [45, 0]
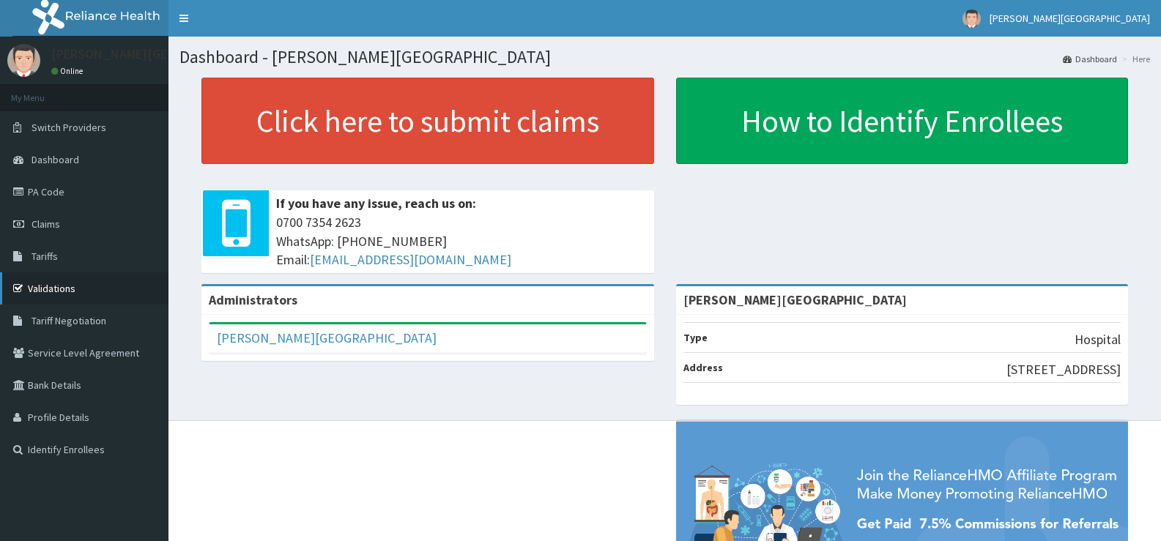
click at [71, 293] on link "Validations" at bounding box center [84, 288] width 168 height 32
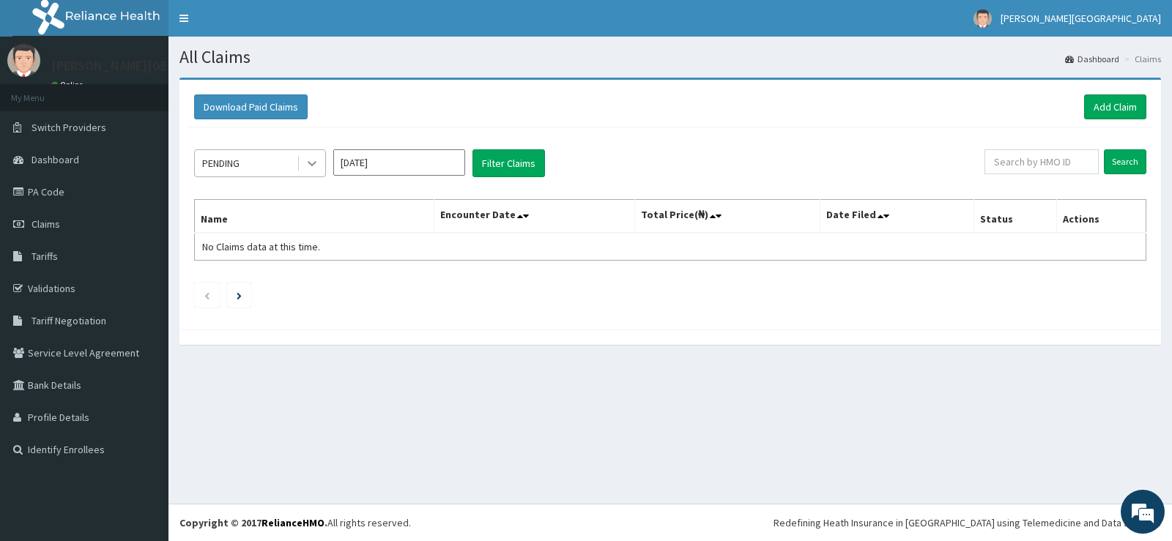
click at [310, 157] on icon at bounding box center [312, 163] width 15 height 15
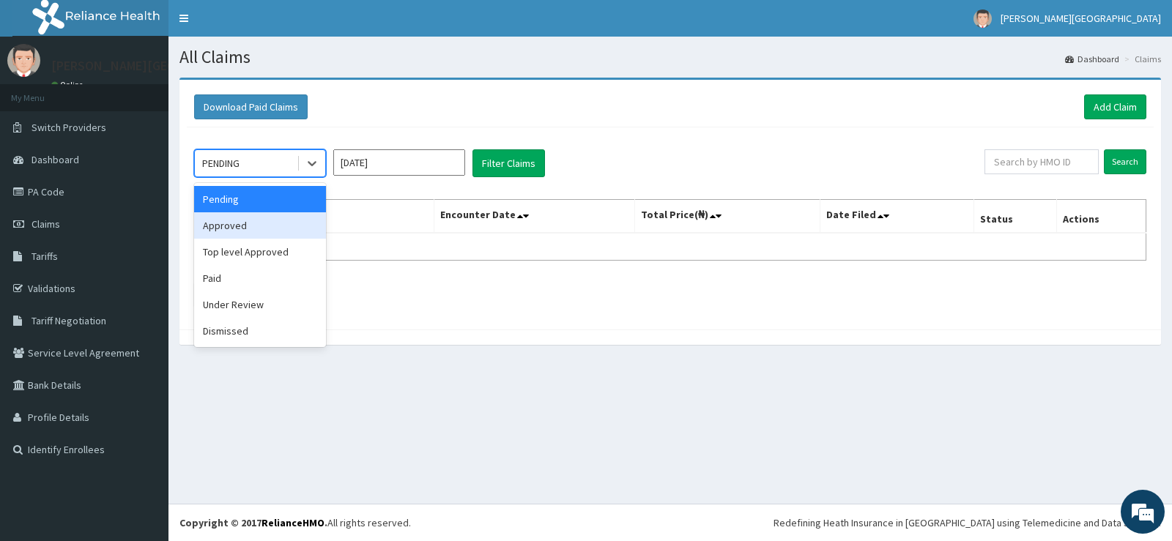
click at [260, 224] on div "Approved" at bounding box center [260, 225] width 132 height 26
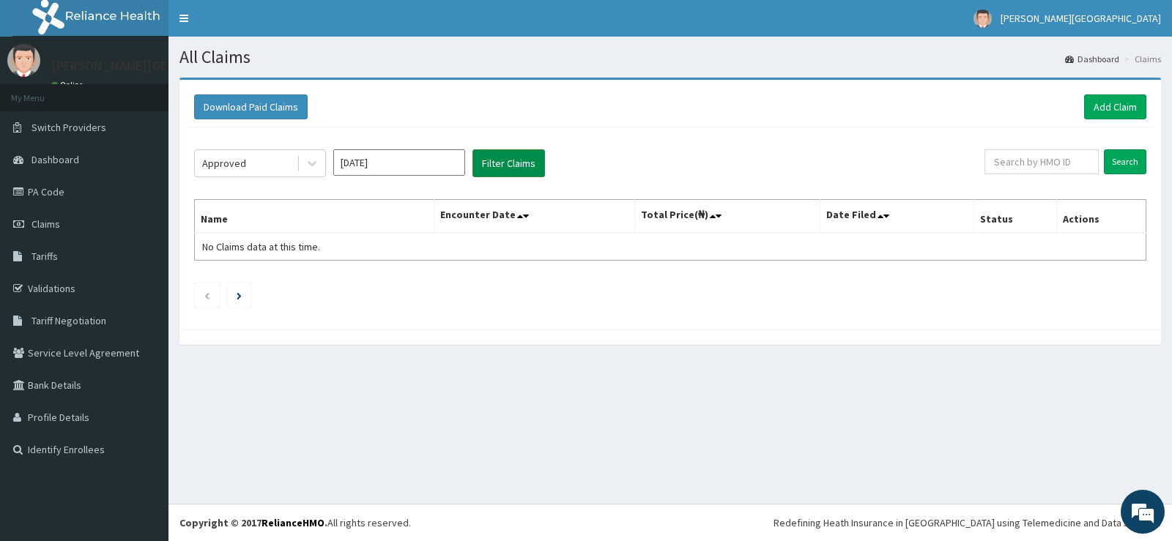
click at [528, 163] on button "Filter Claims" at bounding box center [508, 163] width 72 height 28
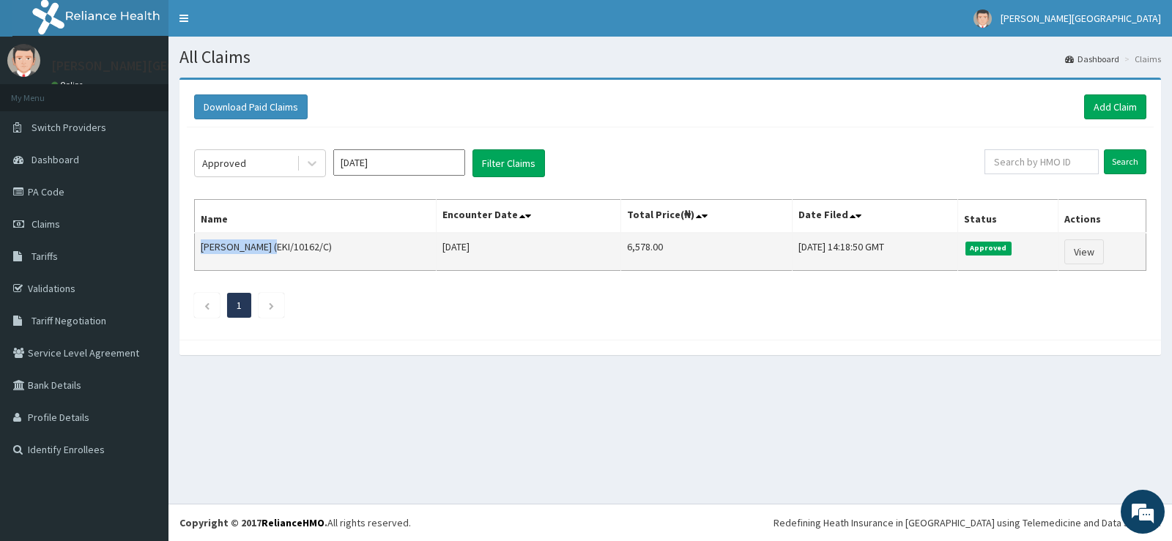
copy td "Samuel Owabumoy"
drag, startPoint x: 286, startPoint y: 247, endPoint x: 201, endPoint y: 253, distance: 85.9
click at [201, 253] on td "Samuel Owabumoye (EKI/10162/C)" at bounding box center [316, 252] width 242 height 38
copy td "6,578.00"
drag, startPoint x: 608, startPoint y: 245, endPoint x: 669, endPoint y: 243, distance: 60.8
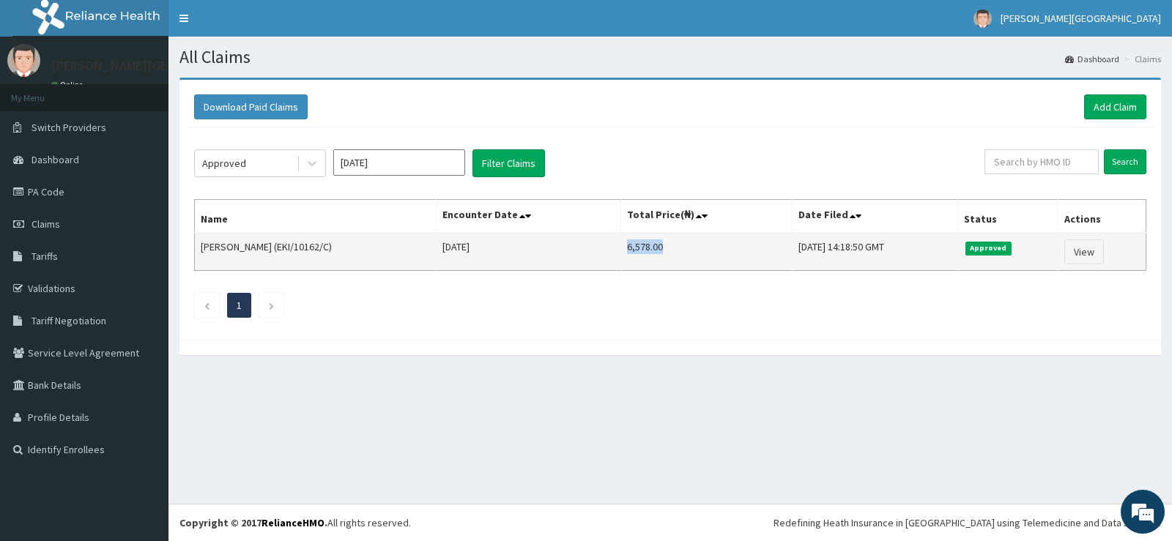
click at [669, 243] on td "6,578.00" at bounding box center [706, 252] width 171 height 38
